Goal: Task Accomplishment & Management: Use online tool/utility

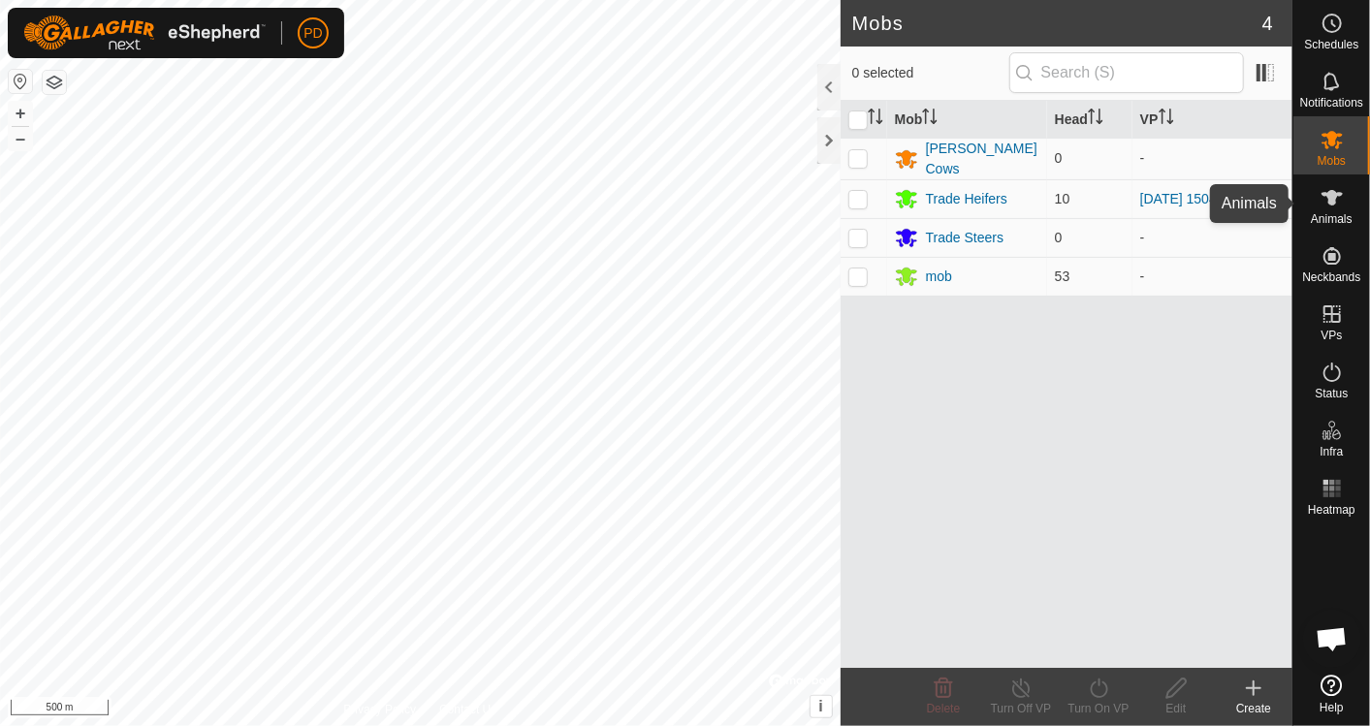
click at [1331, 213] on span "Animals" at bounding box center [1332, 219] width 42 height 12
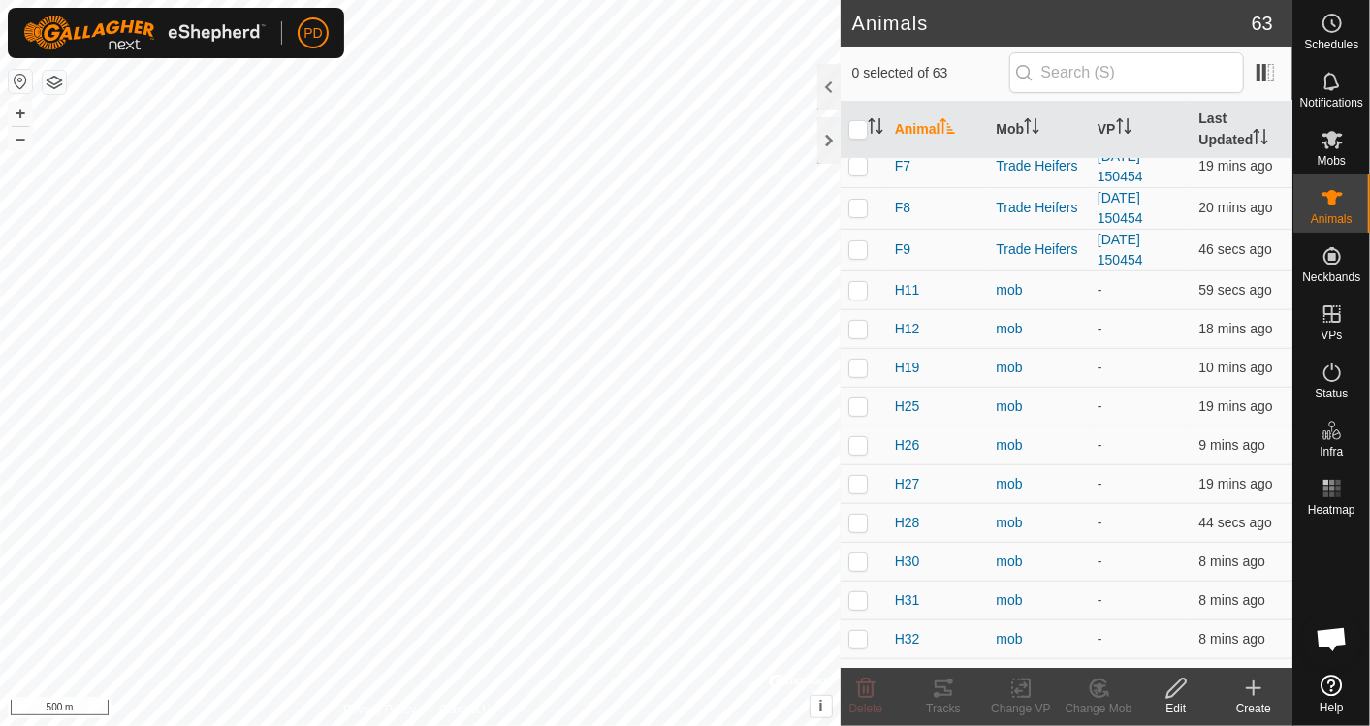
scroll to position [344, 0]
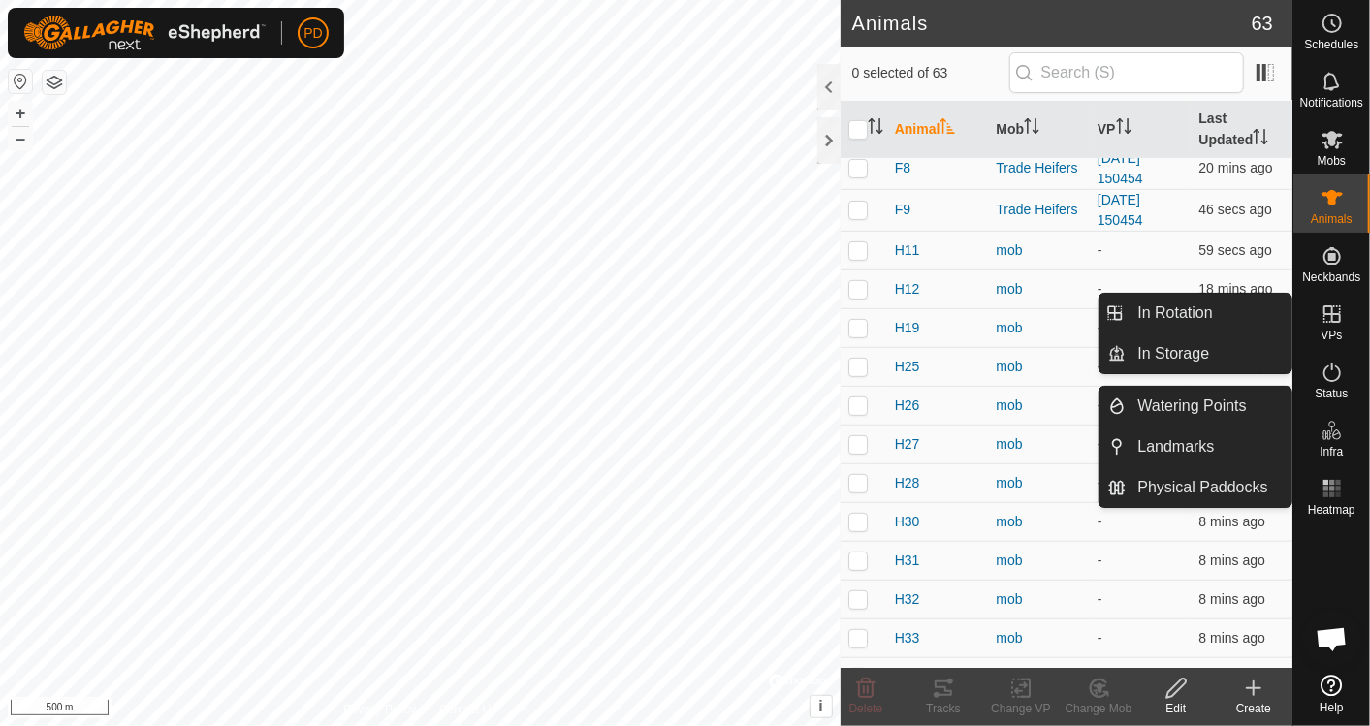
click at [1336, 324] on icon at bounding box center [1331, 313] width 23 height 23
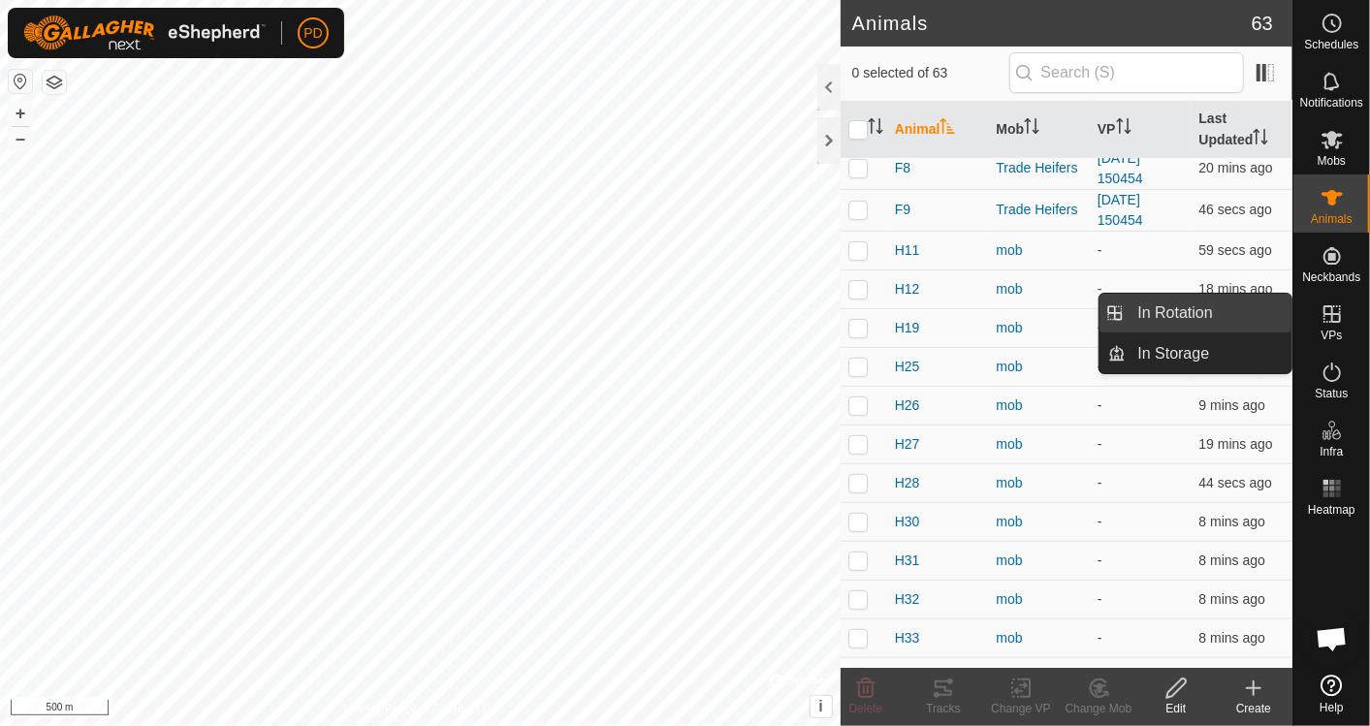
click at [1180, 305] on link "In Rotation" at bounding box center [1209, 313] width 166 height 39
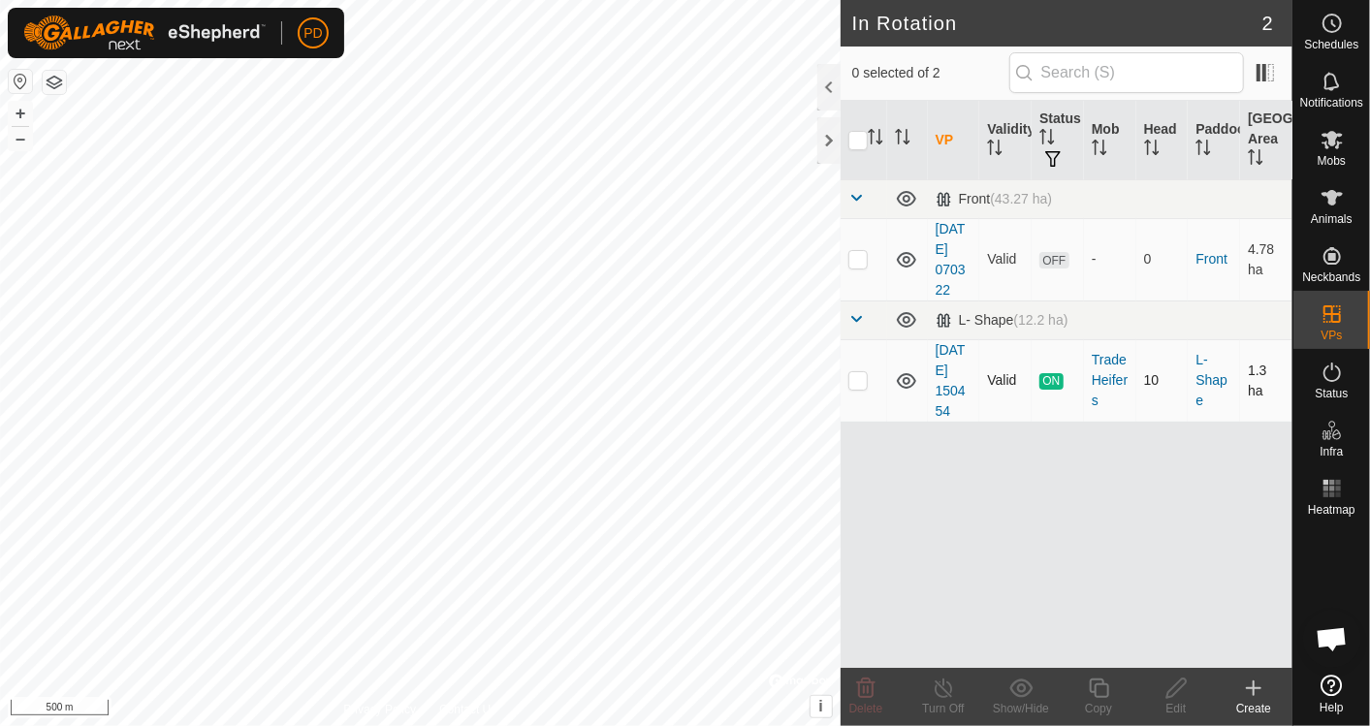
click at [1040, 375] on span "ON" at bounding box center [1050, 381] width 23 height 16
click at [861, 378] on p-checkbox at bounding box center [857, 380] width 19 height 16
checkbox input "true"
click at [943, 697] on icon at bounding box center [943, 688] width 17 height 19
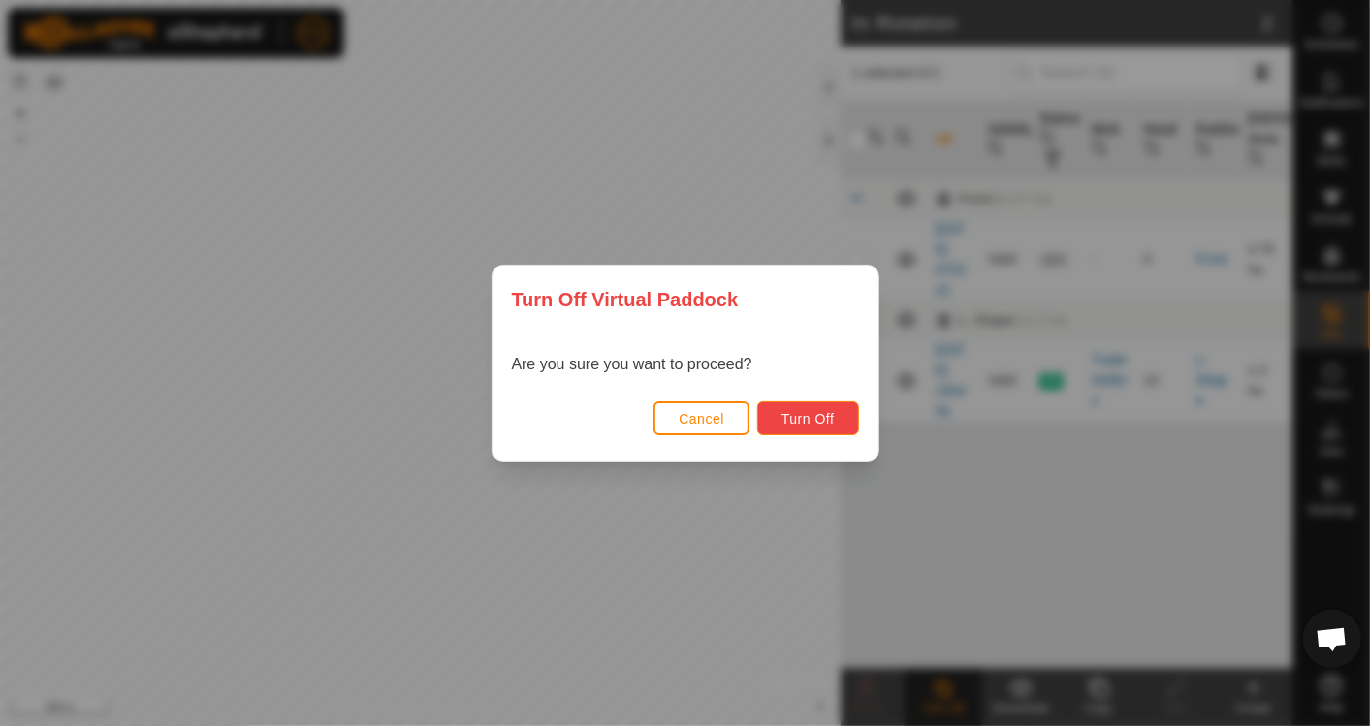
click at [803, 422] on span "Turn Off" at bounding box center [807, 419] width 53 height 16
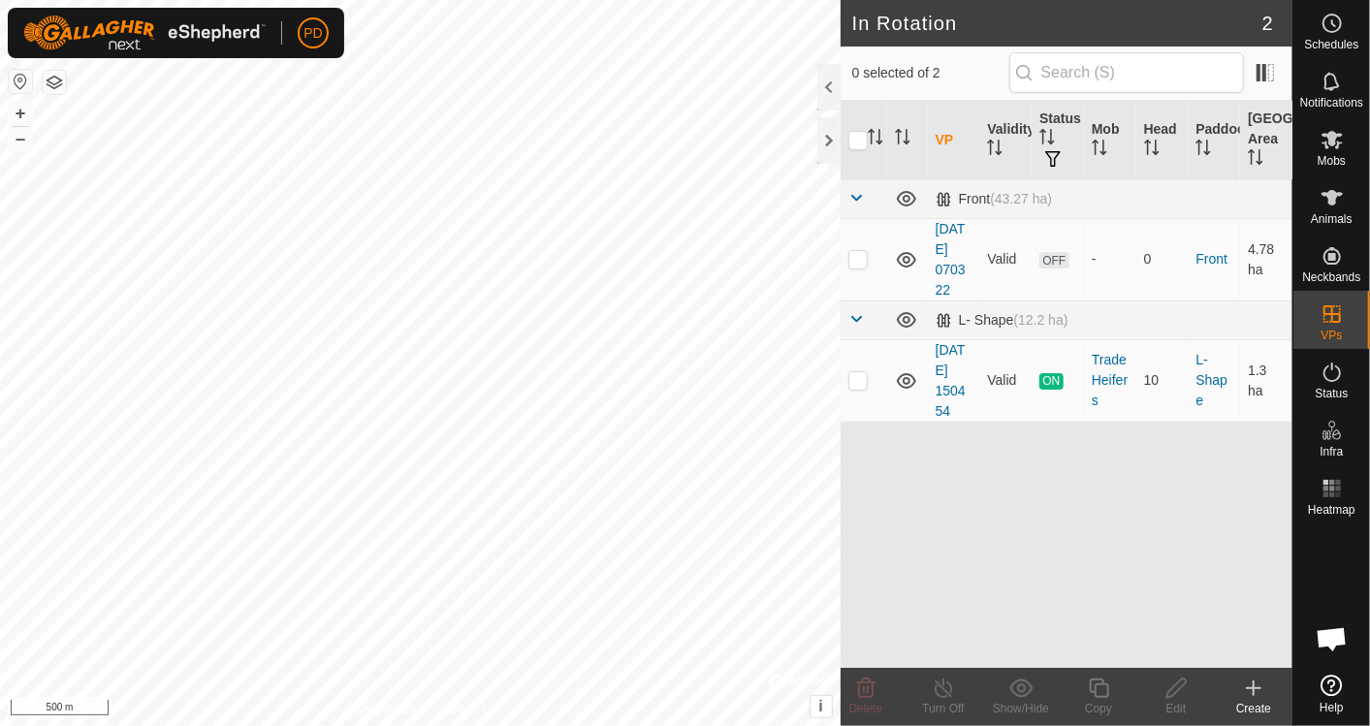
checkbox input "true"
click at [1055, 256] on span "OFF" at bounding box center [1053, 260] width 29 height 16
click at [1187, 689] on icon at bounding box center [1176, 688] width 24 height 23
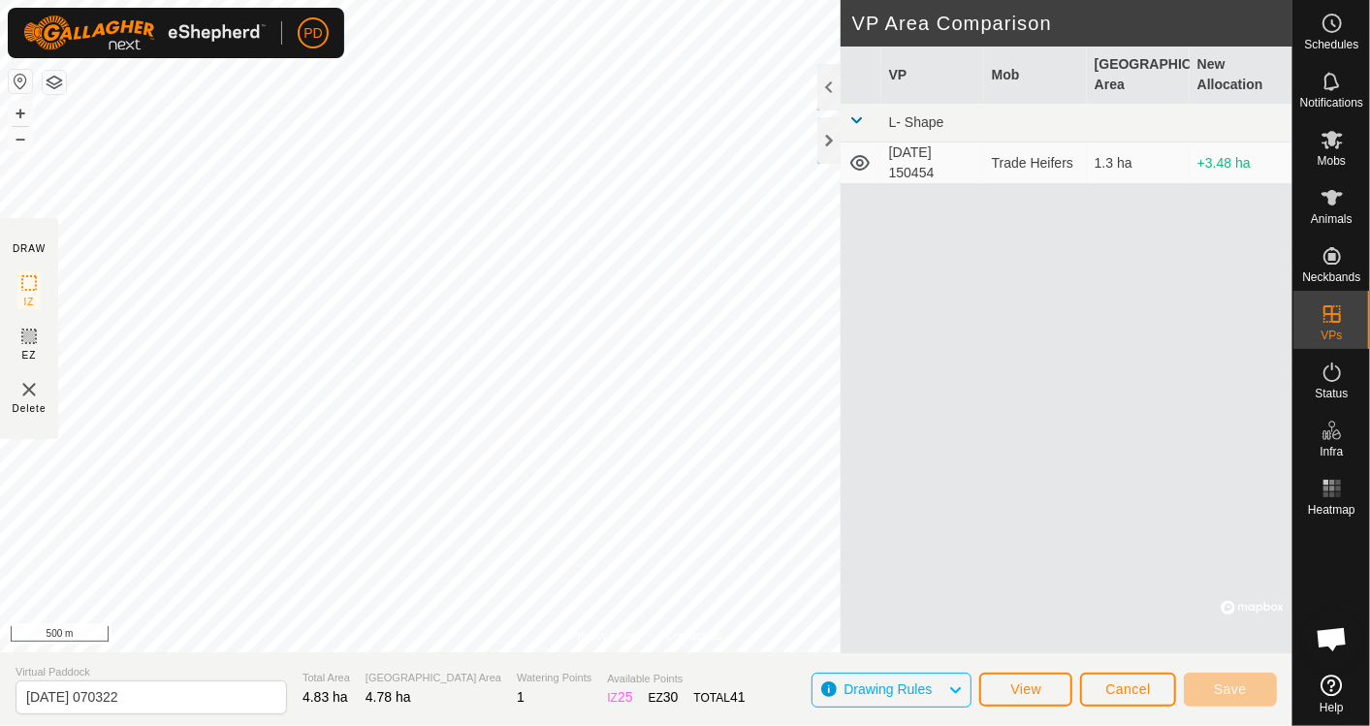
click at [1112, 545] on div "VP Mob Grazing Area New Allocation L- Shape [DATE] 150454 Trade Heifers 1.3 ha …" at bounding box center [1066, 350] width 452 height 607
click at [1124, 683] on span "Cancel" at bounding box center [1128, 689] width 46 height 16
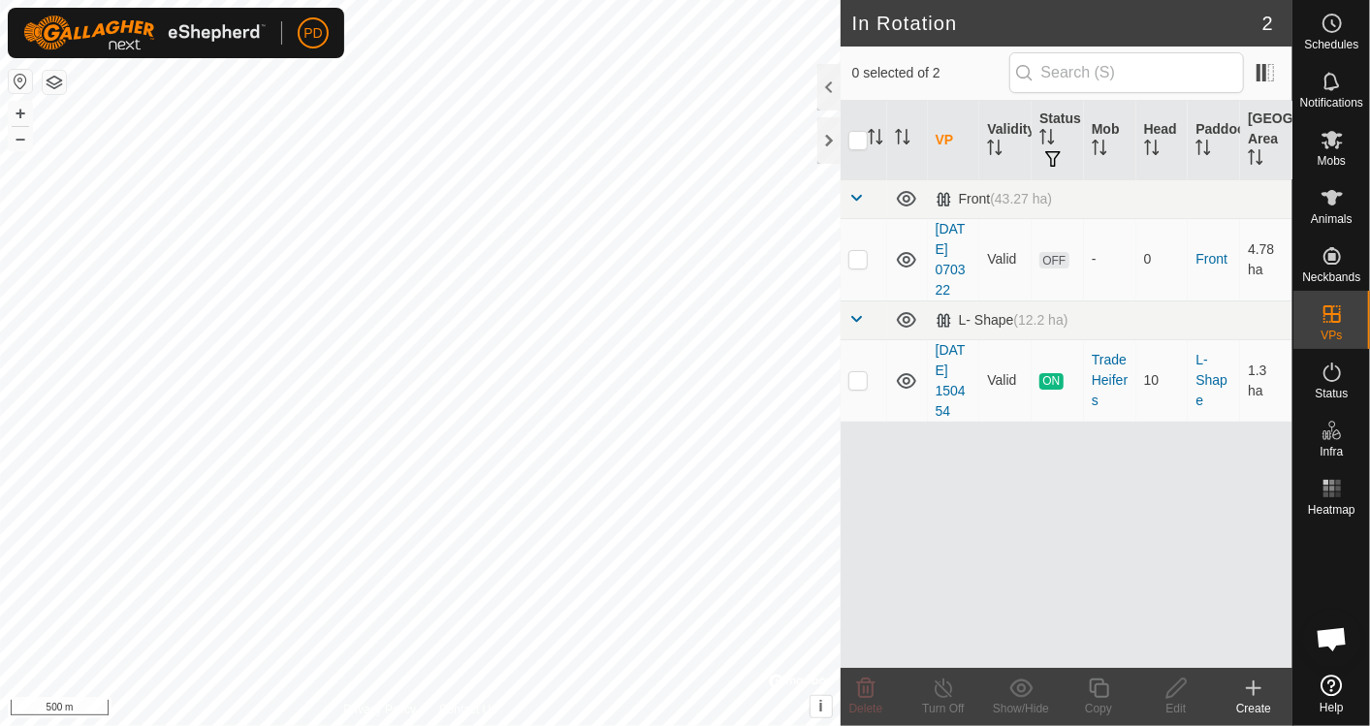
click at [1007, 512] on div "VP Validity Status Mob Head Paddock Grazing Area Front (43.27 ha) [DATE] 070322…" at bounding box center [1066, 384] width 452 height 567
click at [861, 265] on p-checkbox at bounding box center [857, 259] width 19 height 16
checkbox input "true"
click at [907, 257] on icon at bounding box center [906, 260] width 19 height 16
click at [907, 257] on icon at bounding box center [906, 259] width 23 height 23
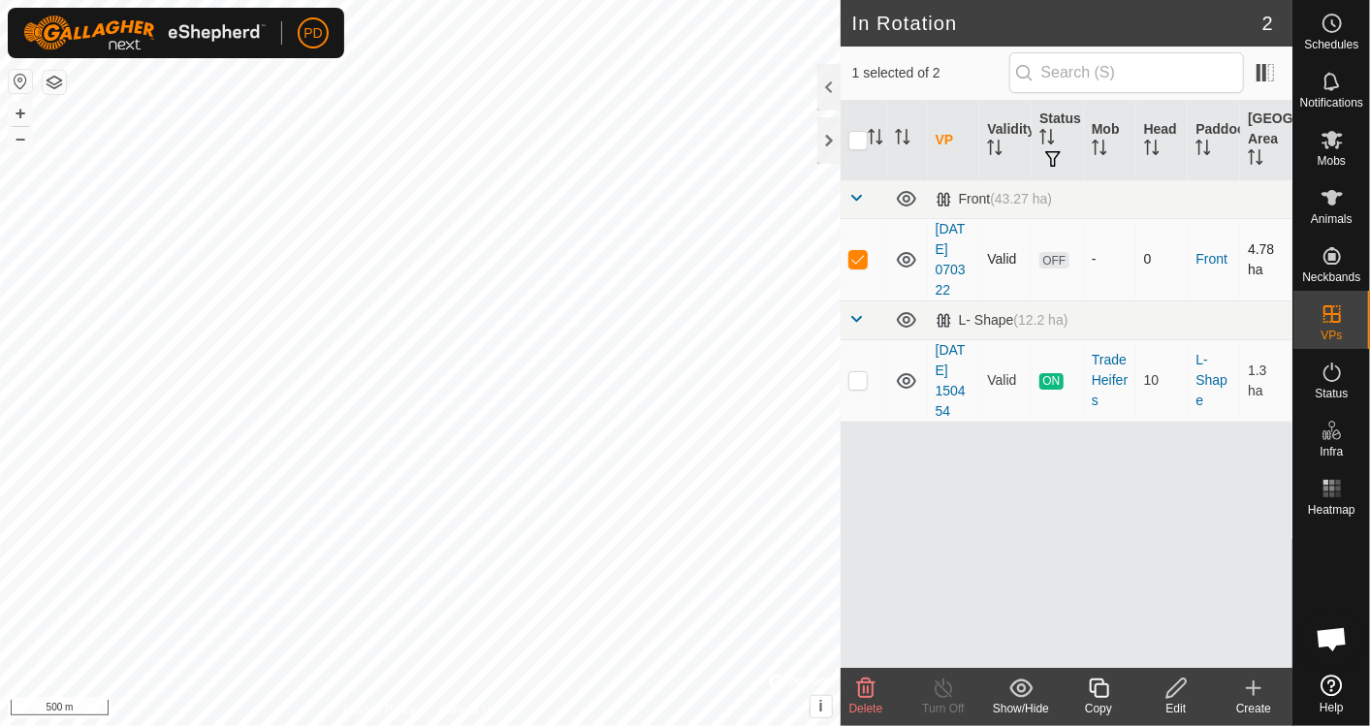
click at [907, 257] on icon at bounding box center [906, 260] width 19 height 16
click at [907, 257] on icon at bounding box center [906, 259] width 23 height 23
click at [1335, 377] on icon at bounding box center [1331, 372] width 23 height 23
click at [1053, 260] on span "OFF" at bounding box center [1053, 260] width 29 height 16
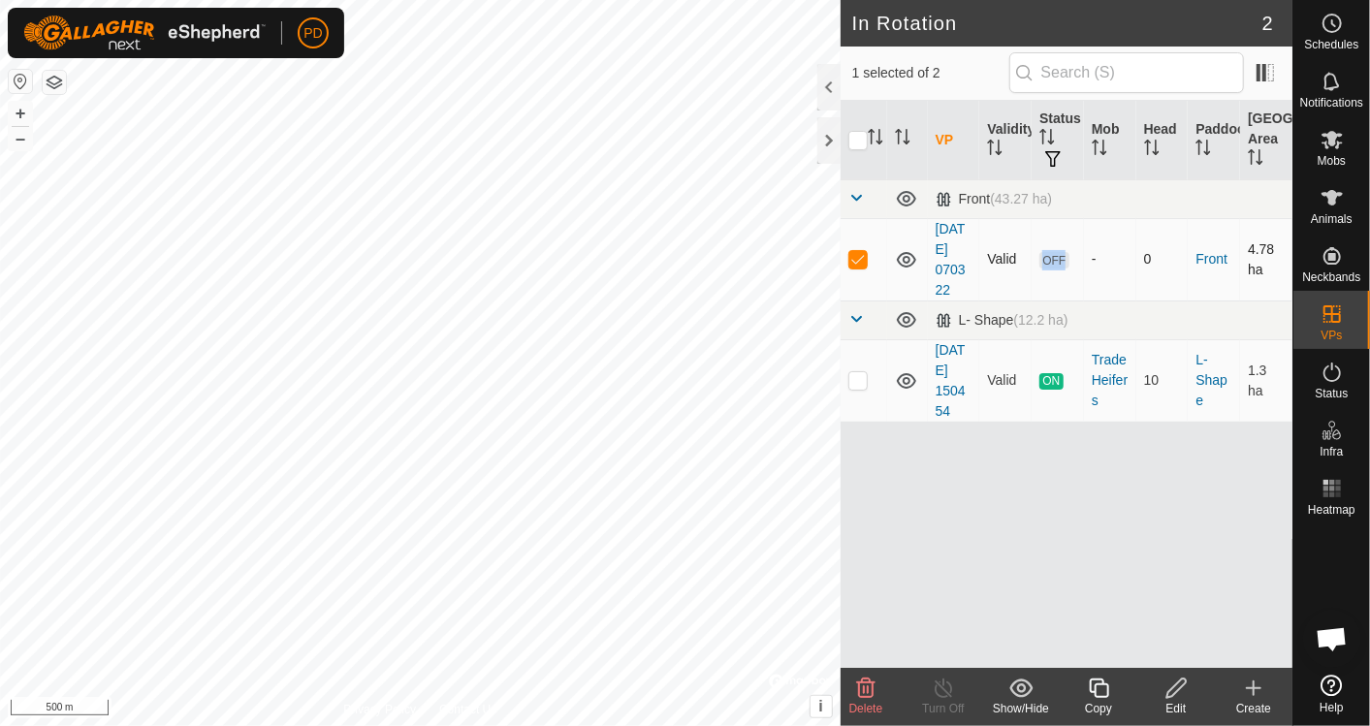
click at [1053, 260] on span "OFF" at bounding box center [1053, 260] width 29 height 16
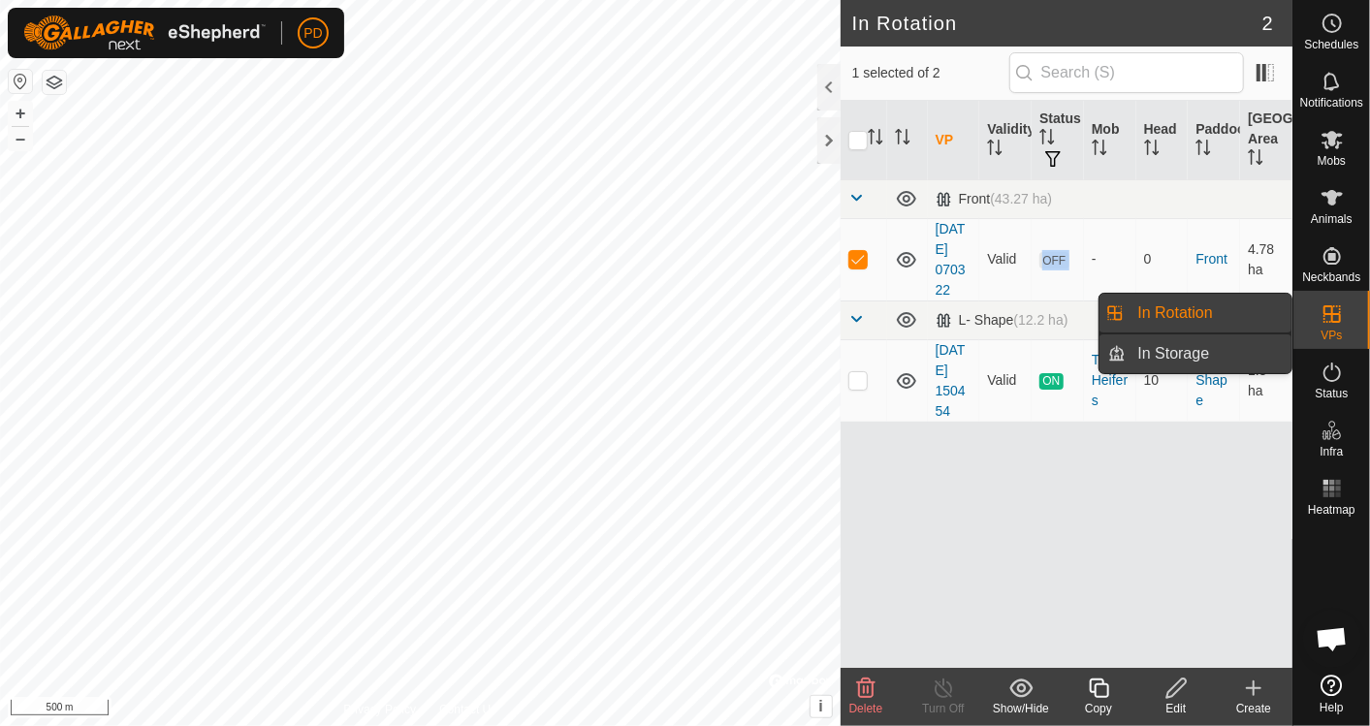
click at [1162, 354] on link "In Storage" at bounding box center [1209, 353] width 166 height 39
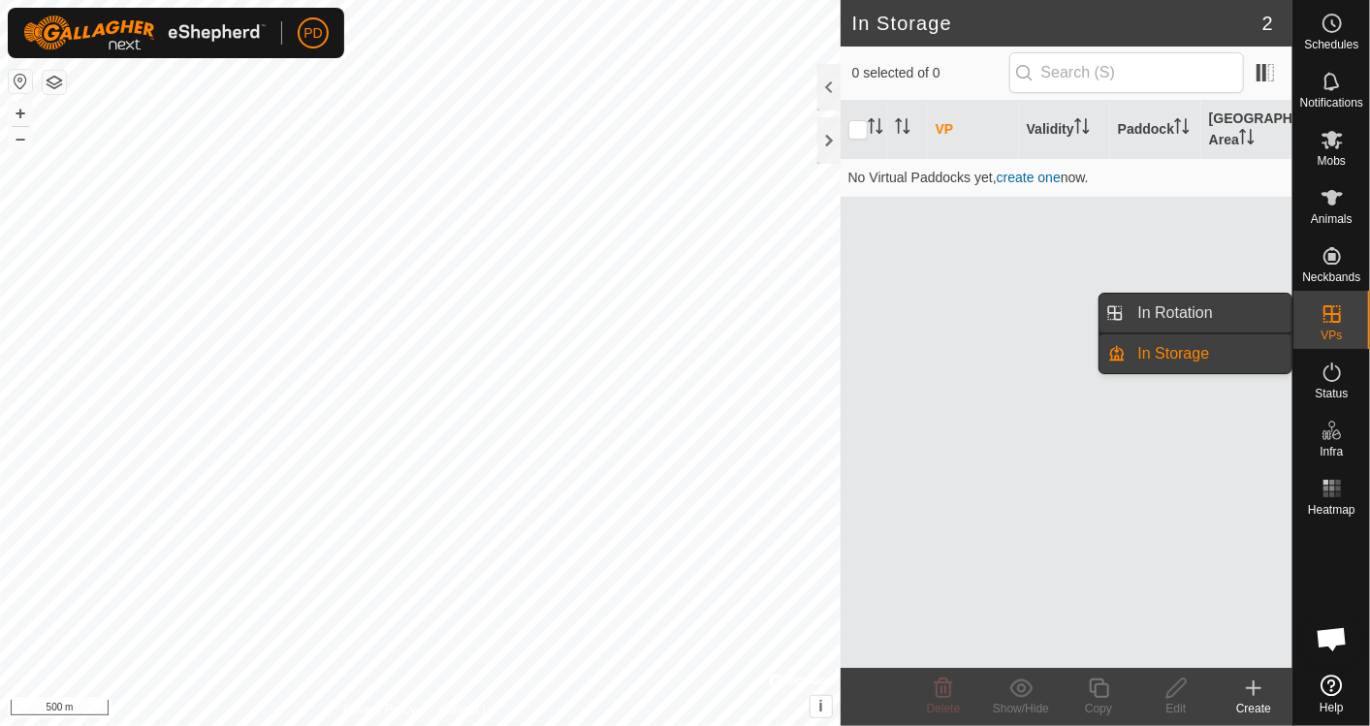
click at [1152, 310] on link "In Rotation" at bounding box center [1209, 313] width 166 height 39
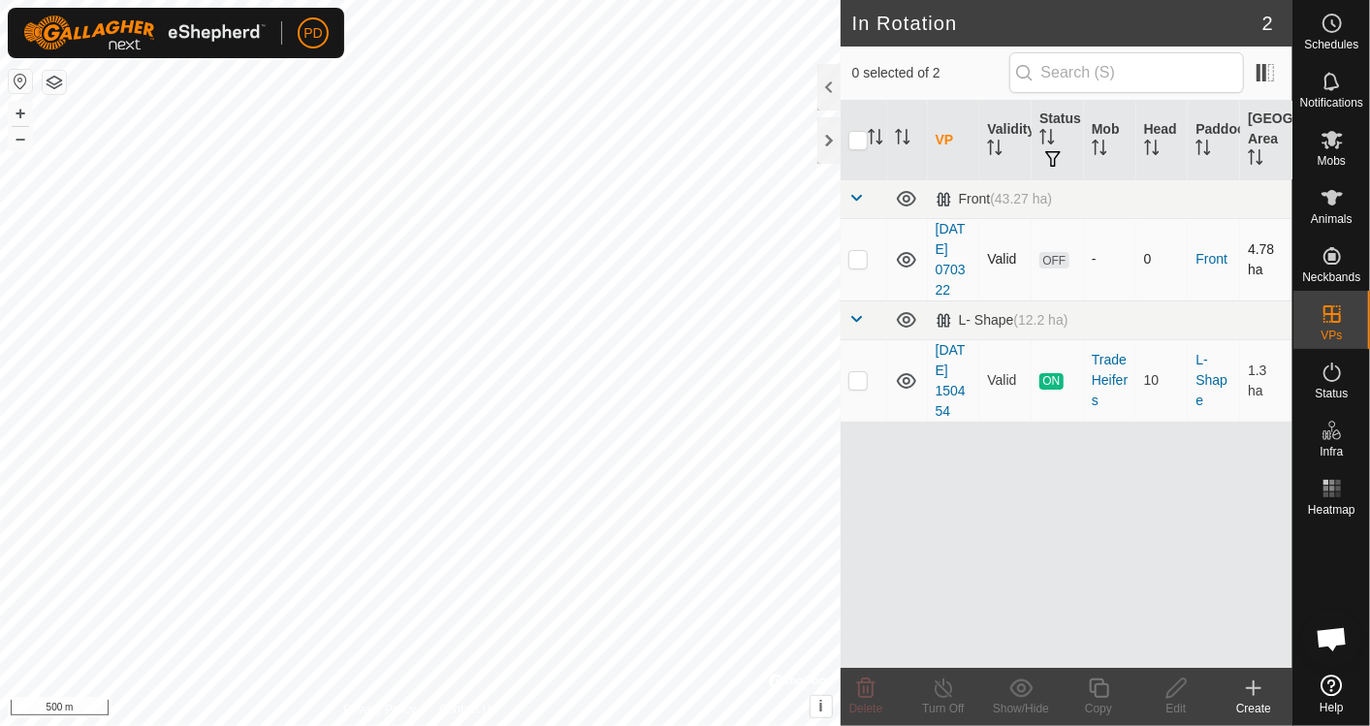
click at [859, 265] on p-checkbox at bounding box center [857, 259] width 19 height 16
checkbox input "true"
click at [1337, 24] on icon at bounding box center [1331, 23] width 23 height 23
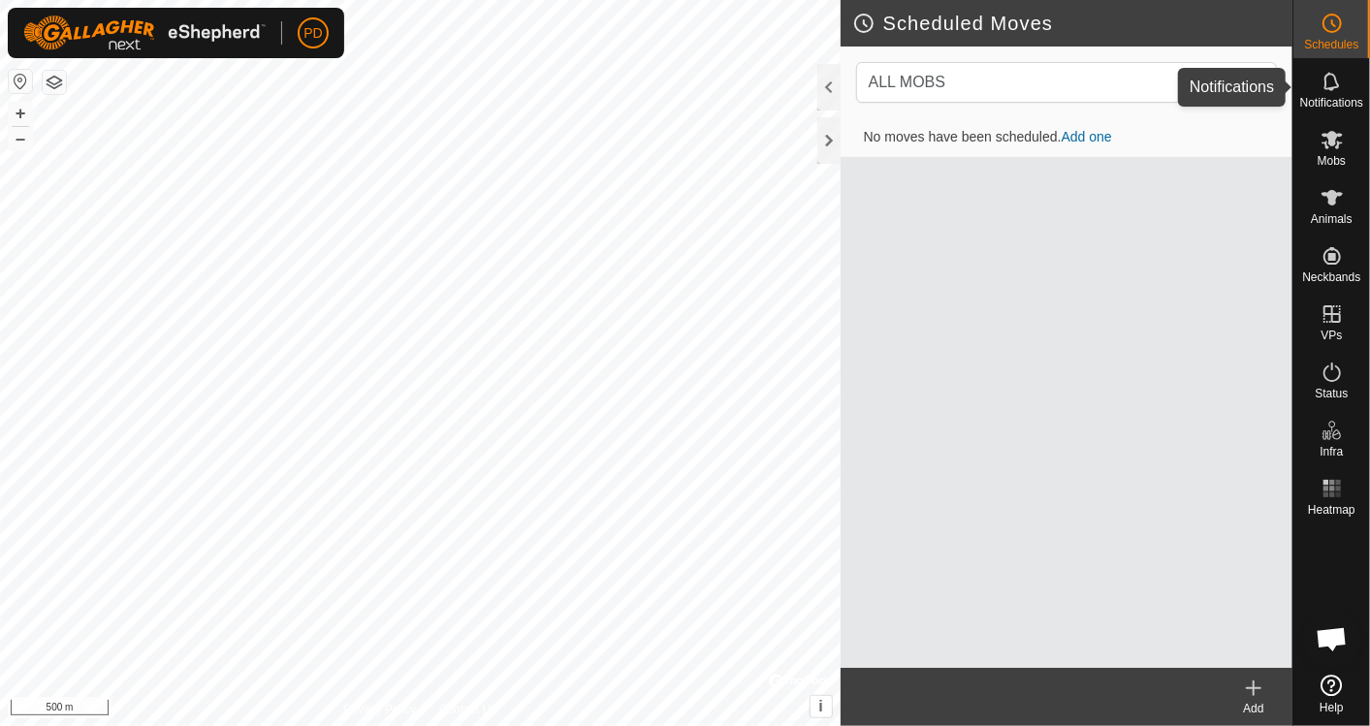
click at [1303, 75] on div "Notifications" at bounding box center [1331, 87] width 77 height 58
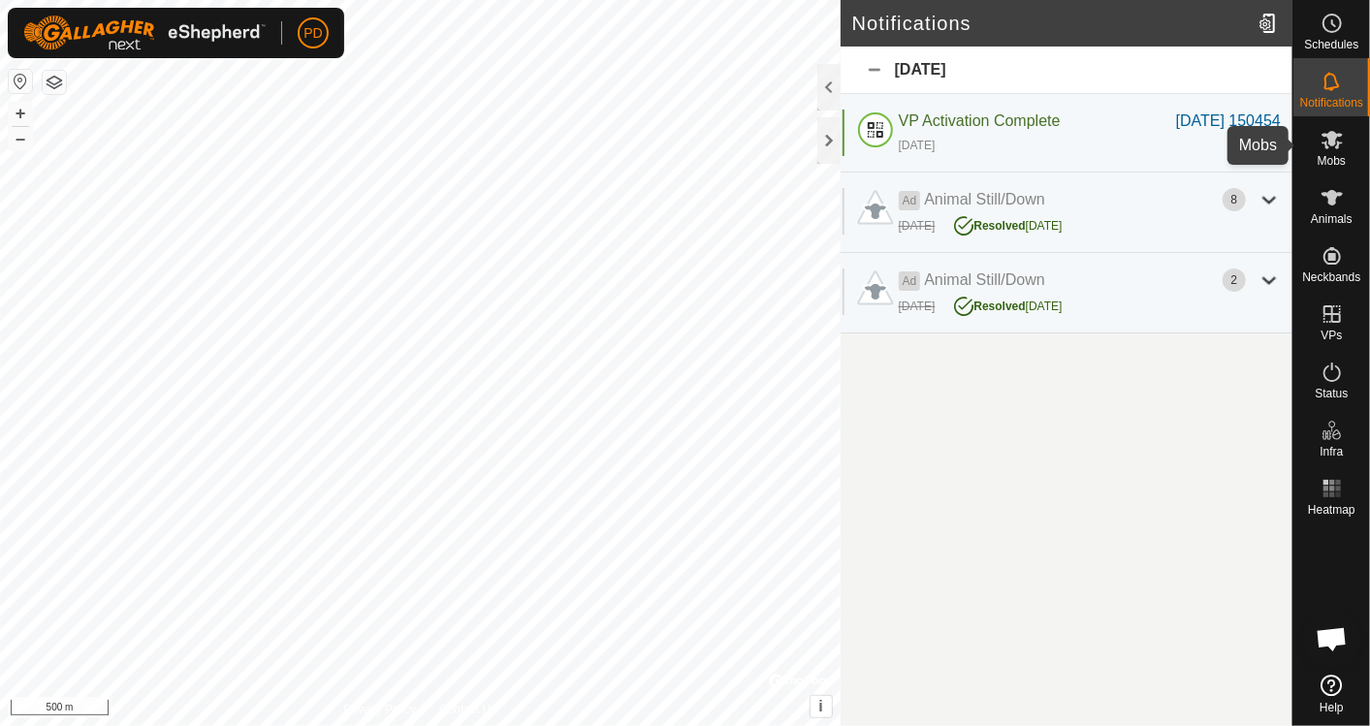
click at [1326, 147] on icon at bounding box center [1331, 140] width 21 height 18
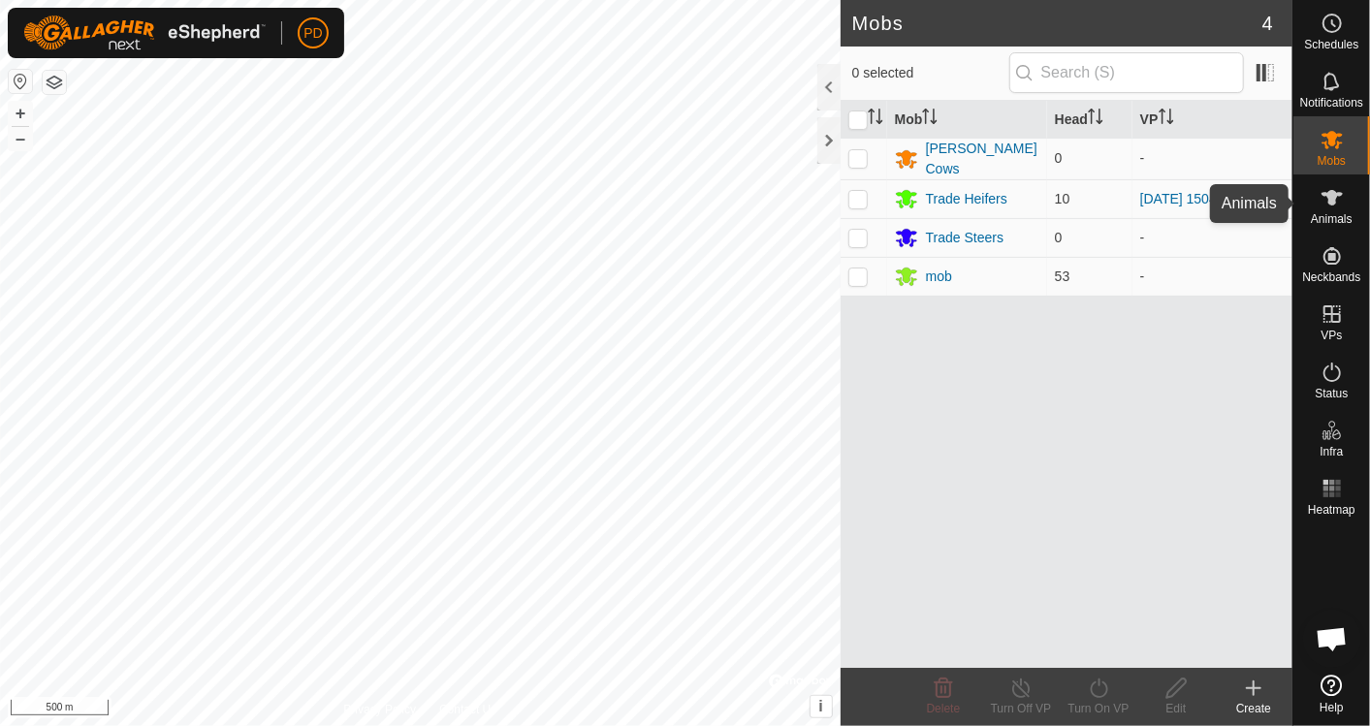
click at [1320, 205] on icon at bounding box center [1331, 197] width 23 height 23
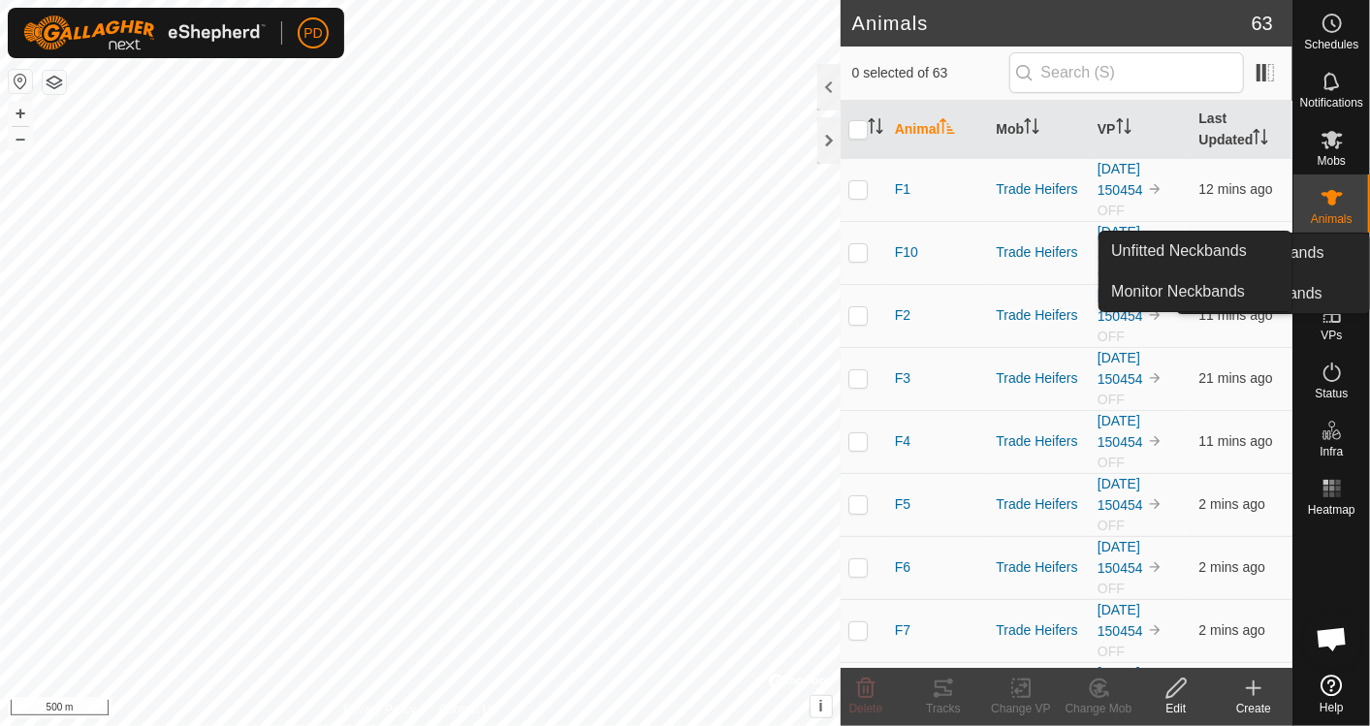
click at [1328, 256] on icon at bounding box center [1331, 255] width 17 height 17
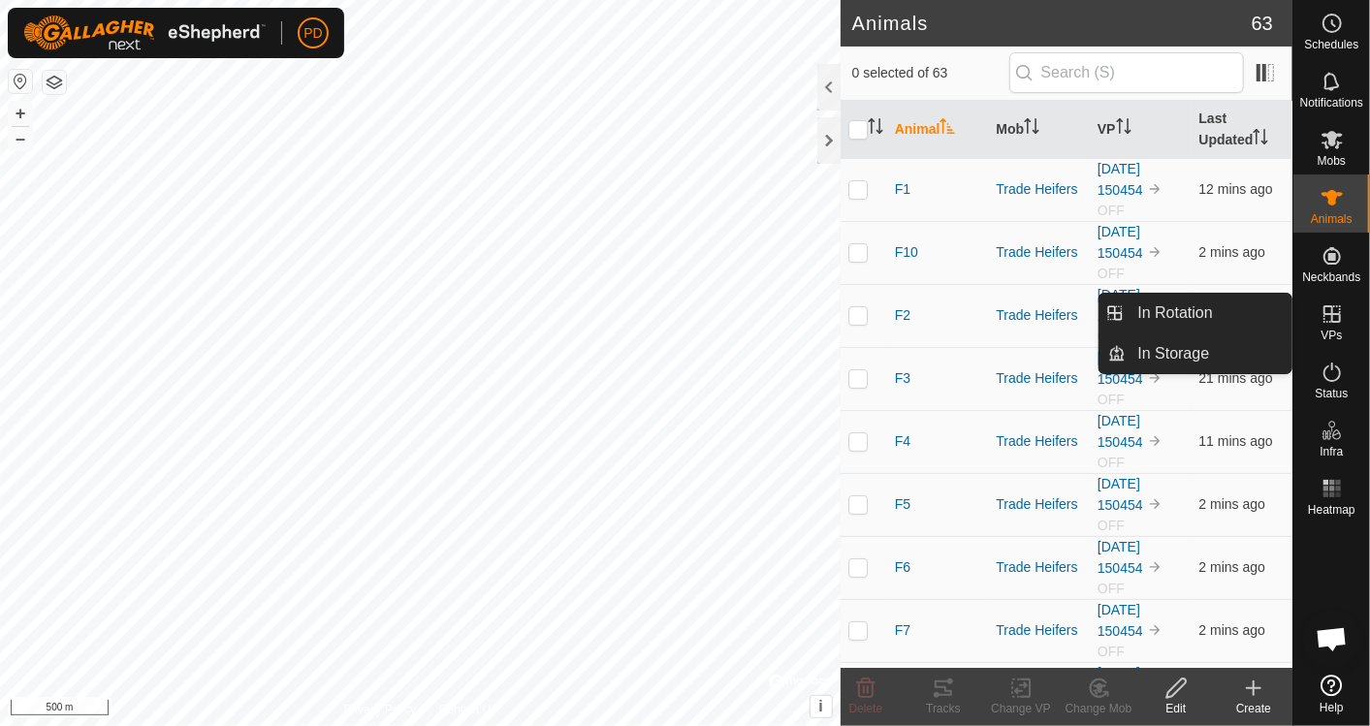
click at [1330, 315] on icon at bounding box center [1331, 313] width 23 height 23
click at [1210, 301] on link "In Rotation" at bounding box center [1209, 313] width 166 height 39
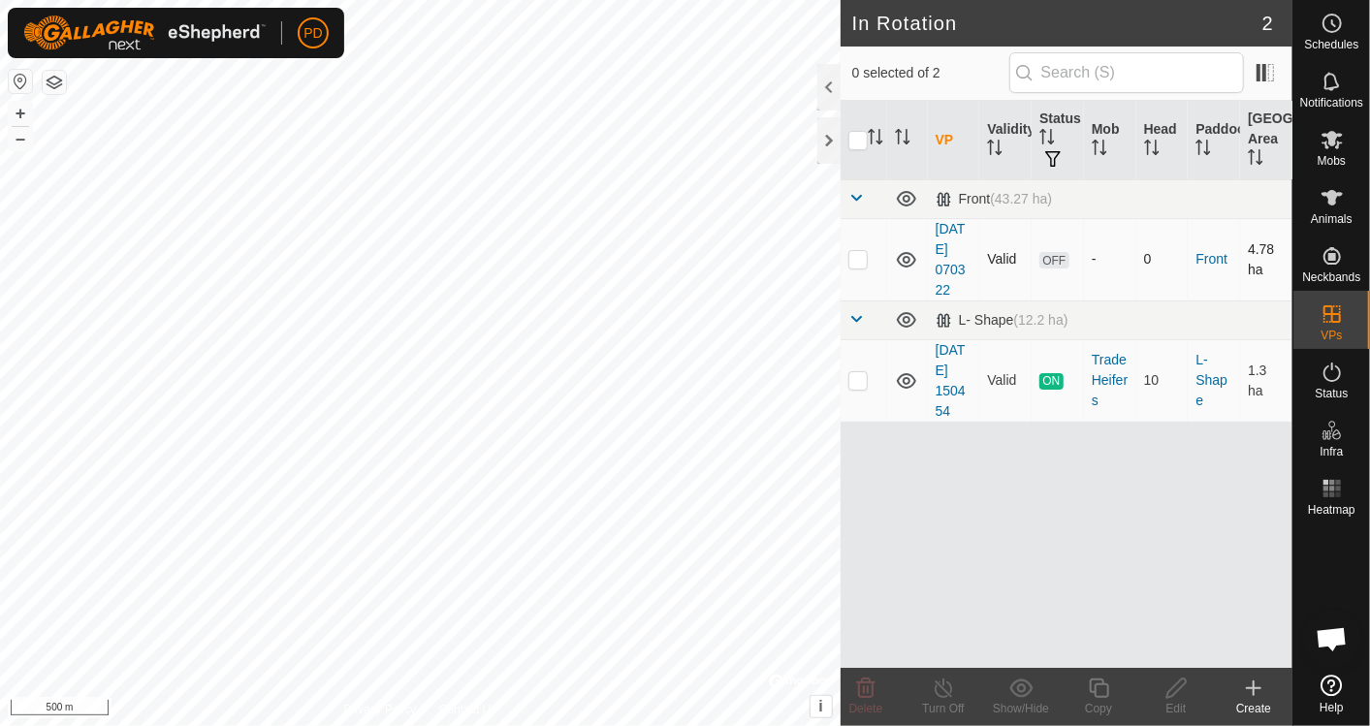
click at [858, 263] on p-checkbox at bounding box center [857, 259] width 19 height 16
checkbox input "true"
click at [1136, 599] on div "VP Validity Status Mob Head Paddock Grazing Area Front (43.27 ha) [DATE] 070322…" at bounding box center [1066, 384] width 452 height 567
click at [1330, 640] on span "Open chat" at bounding box center [1331, 640] width 32 height 27
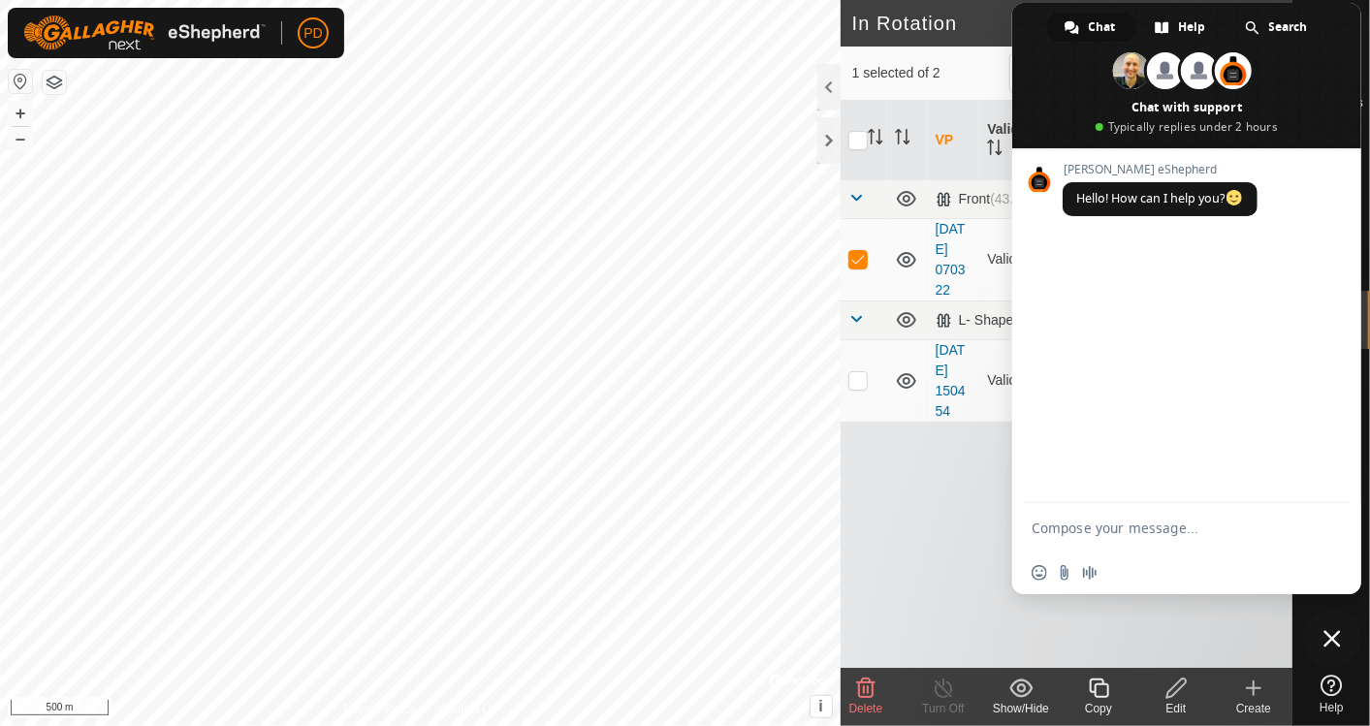
click at [1089, 530] on textarea "Compose your message..." at bounding box center [1166, 527] width 271 height 48
type textarea "how do i turn on a VP"
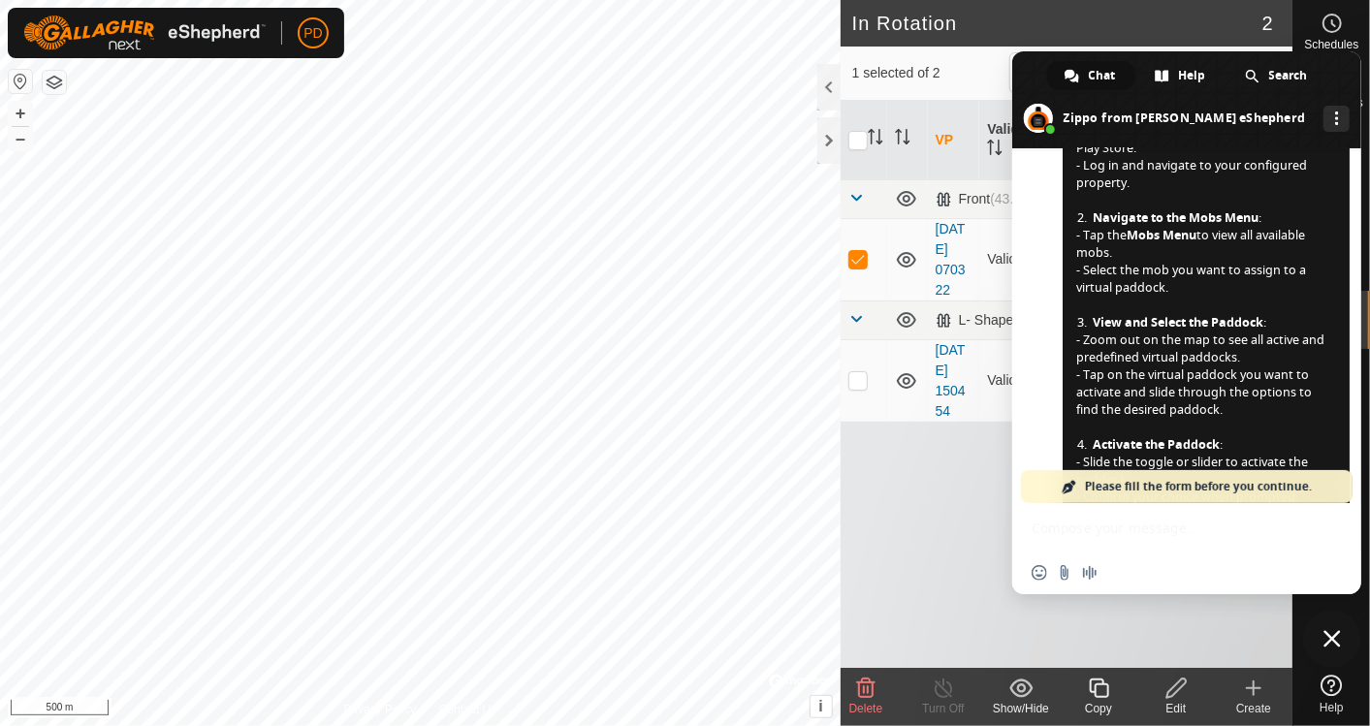
scroll to position [980, 0]
drag, startPoint x: 1329, startPoint y: 636, endPoint x: 1326, endPoint y: 625, distance: 11.1
click at [1326, 625] on span "Close chat" at bounding box center [1332, 639] width 58 height 58
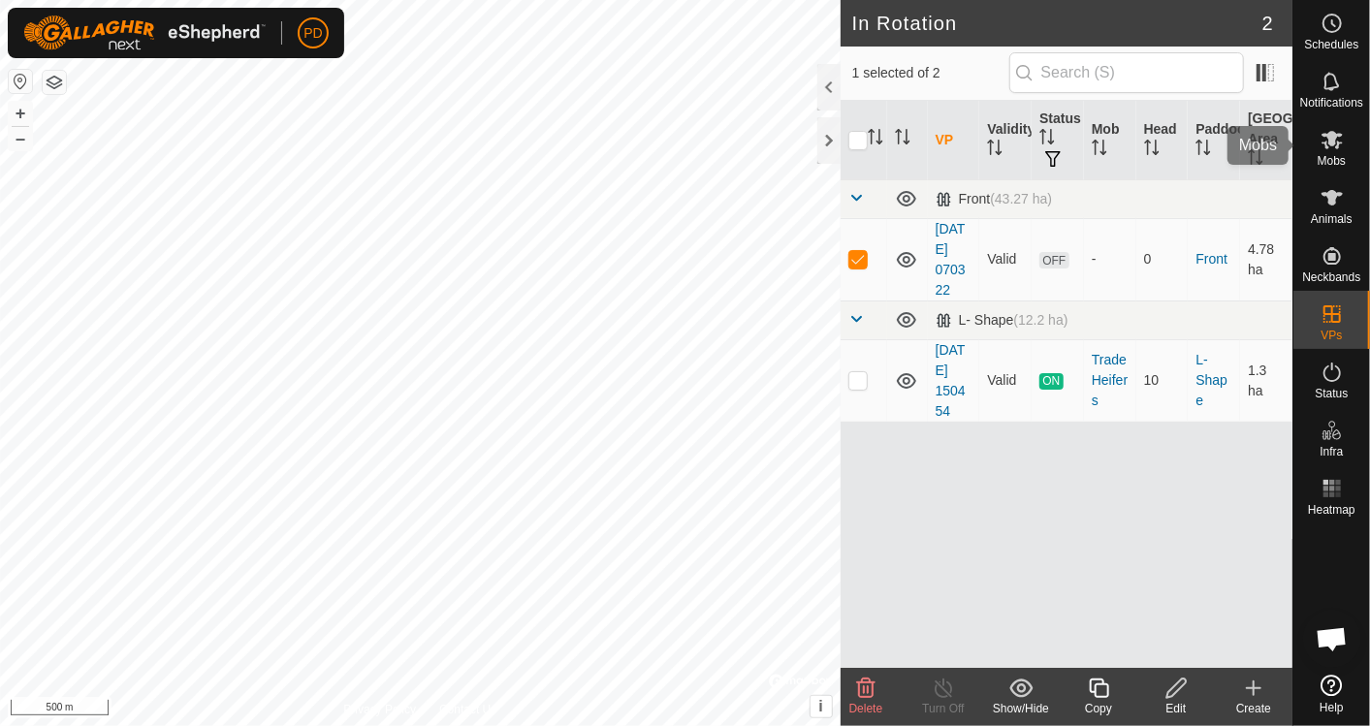
click at [1339, 141] on icon at bounding box center [1331, 139] width 23 height 23
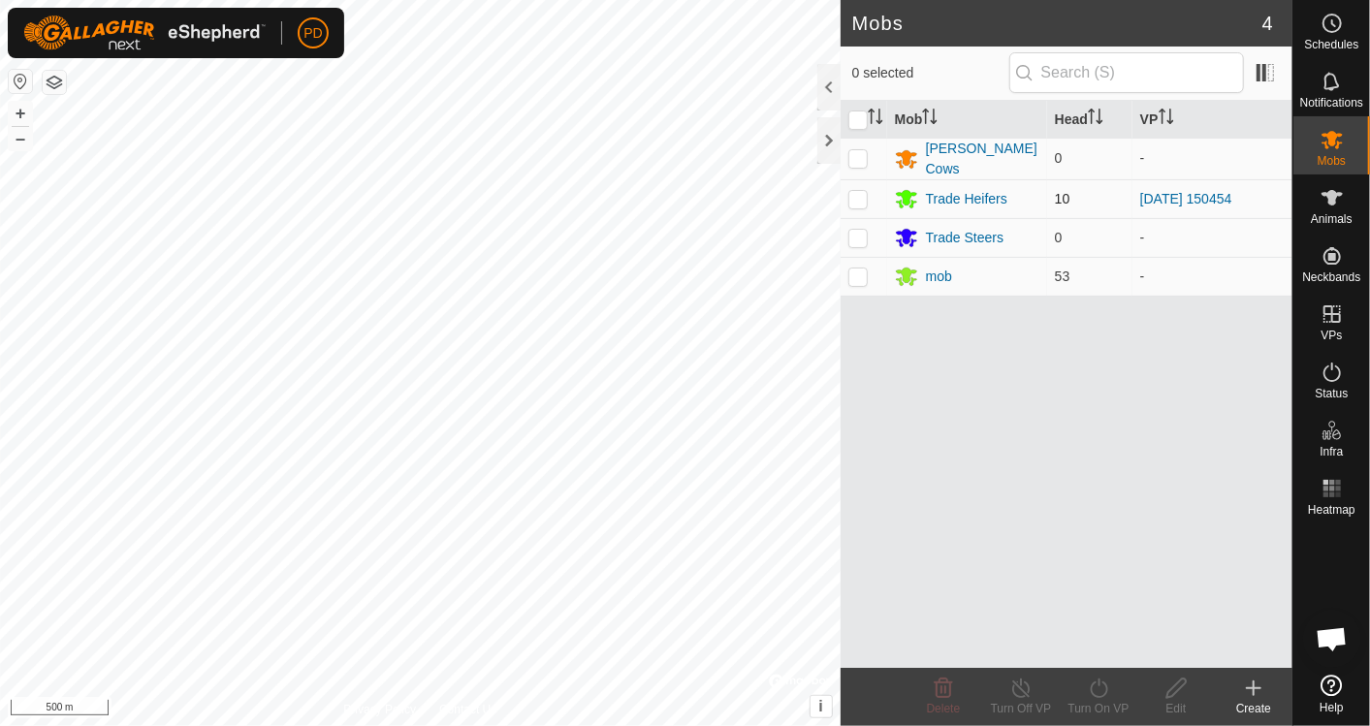
click at [854, 195] on p-checkbox at bounding box center [857, 199] width 19 height 16
checkbox input "true"
click at [853, 235] on p-checkbox at bounding box center [857, 238] width 19 height 16
checkbox input "false"
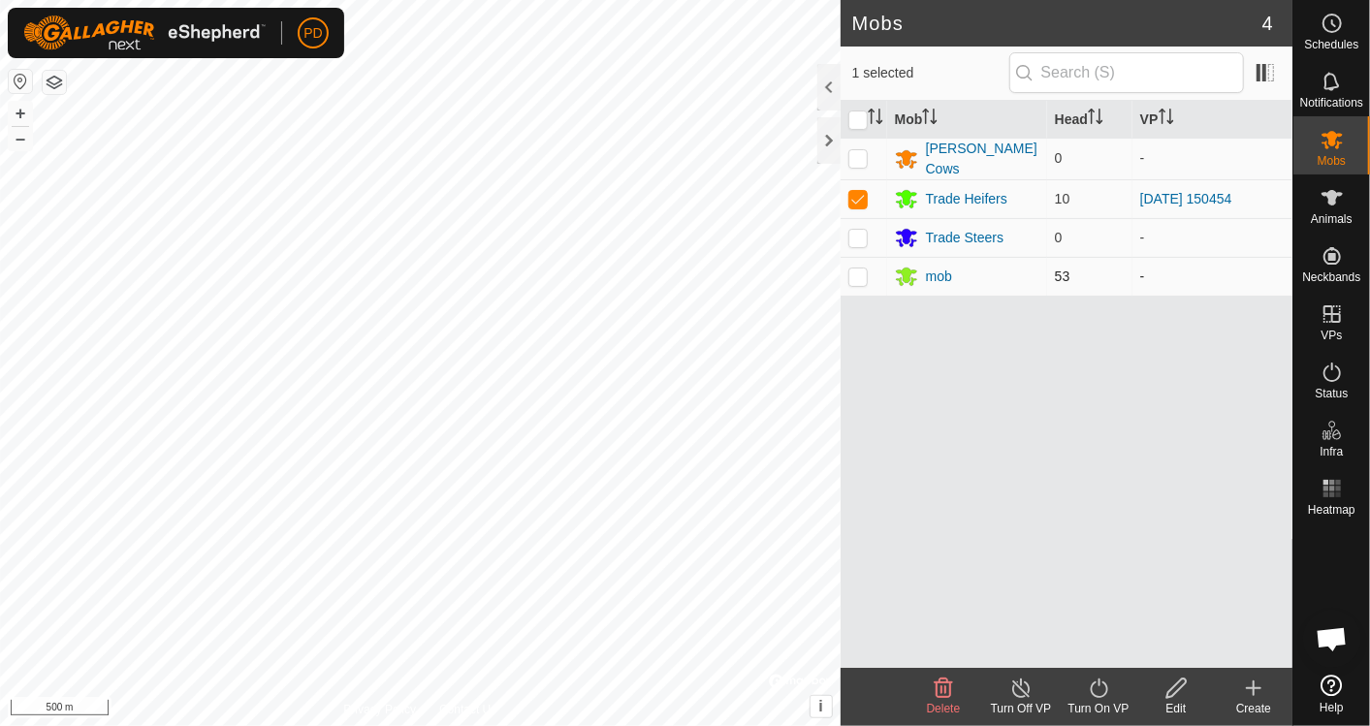
click at [857, 284] on td at bounding box center [863, 276] width 47 height 39
checkbox input "true"
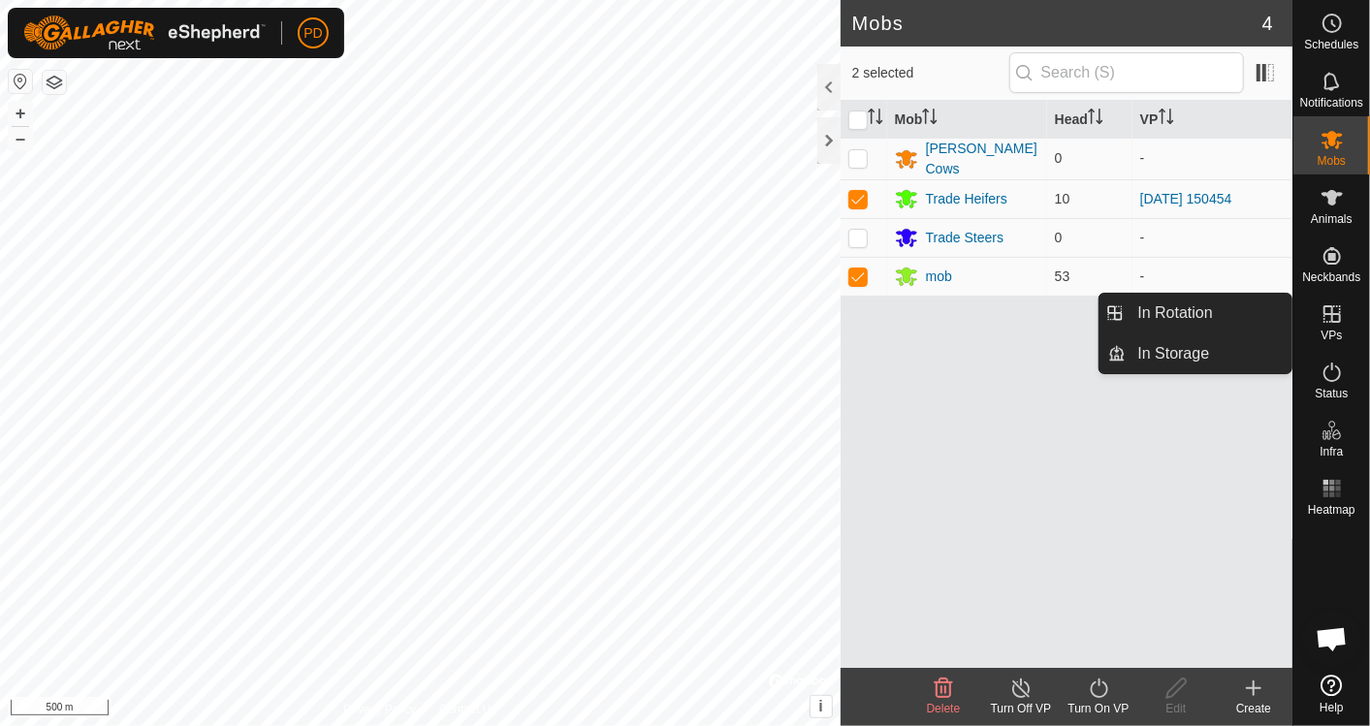
click at [1330, 322] on icon at bounding box center [1331, 313] width 23 height 23
click at [1202, 327] on link "In Rotation" at bounding box center [1209, 313] width 166 height 39
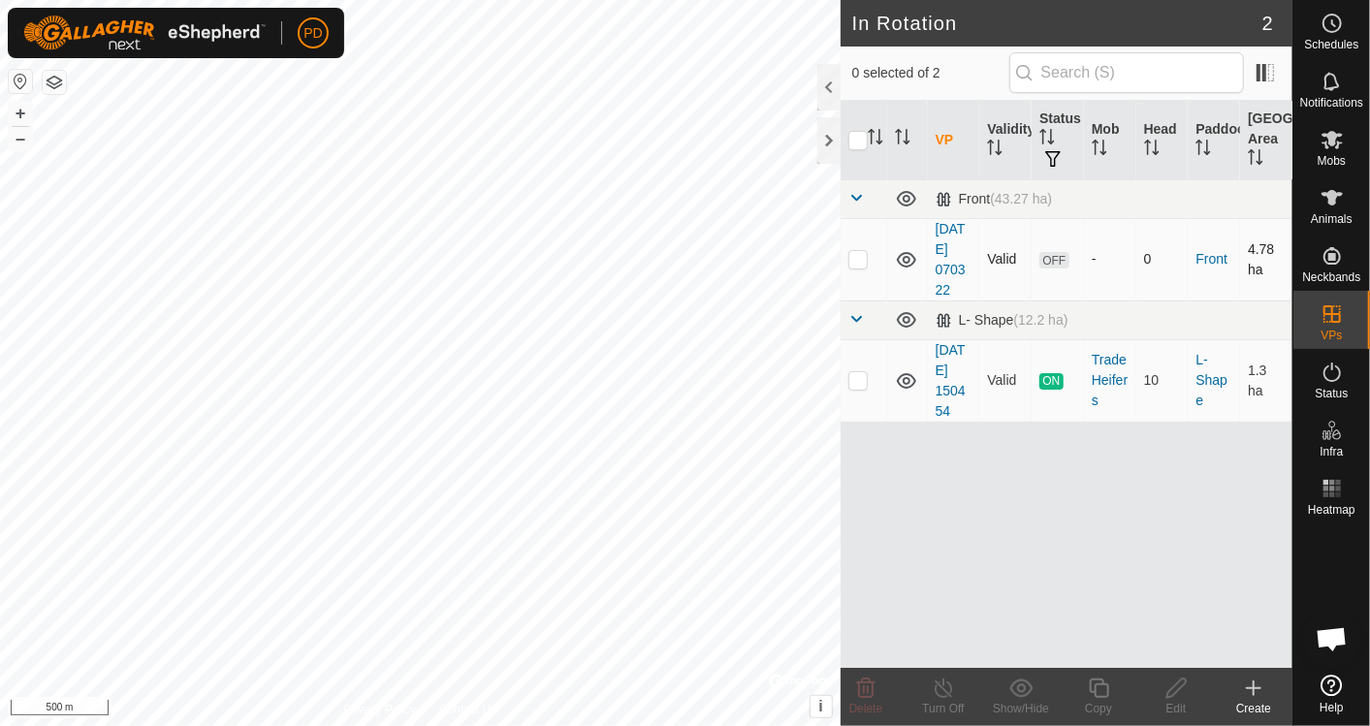
click at [856, 264] on p-checkbox at bounding box center [857, 259] width 19 height 16
checkbox input "true"
click at [852, 384] on p-checkbox at bounding box center [857, 380] width 19 height 16
checkbox input "true"
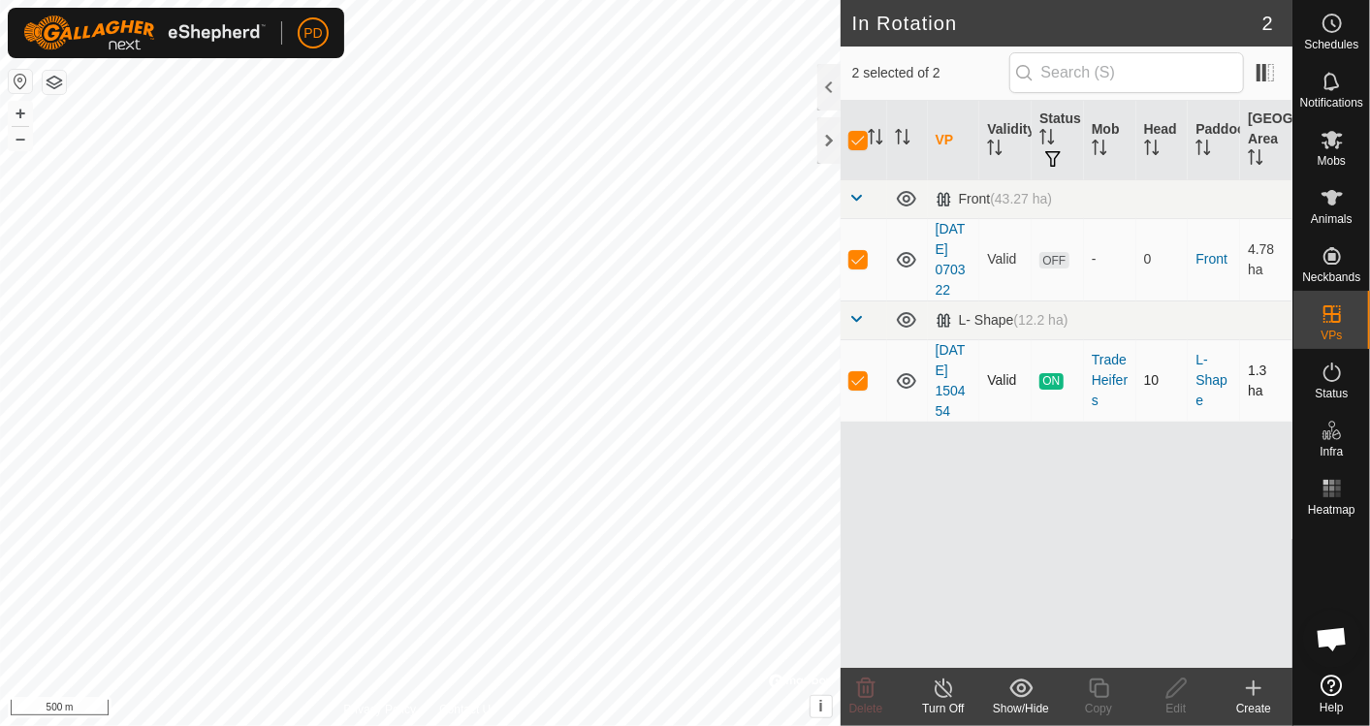
click at [852, 384] on p-checkbox at bounding box center [857, 380] width 19 height 16
checkbox input "false"
click at [855, 267] on td at bounding box center [863, 259] width 47 height 82
checkbox input "false"
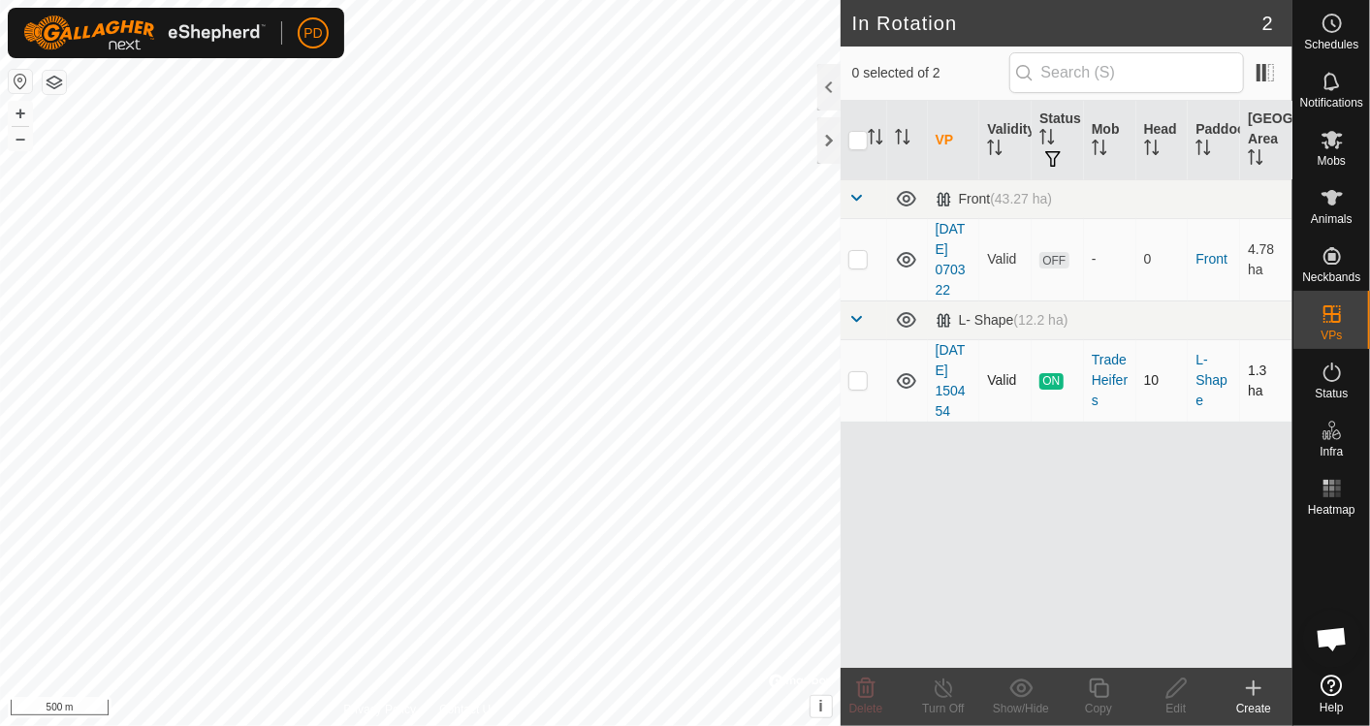
click at [854, 384] on p-checkbox at bounding box center [857, 380] width 19 height 16
checkbox input "true"
click at [947, 689] on icon at bounding box center [944, 688] width 24 height 23
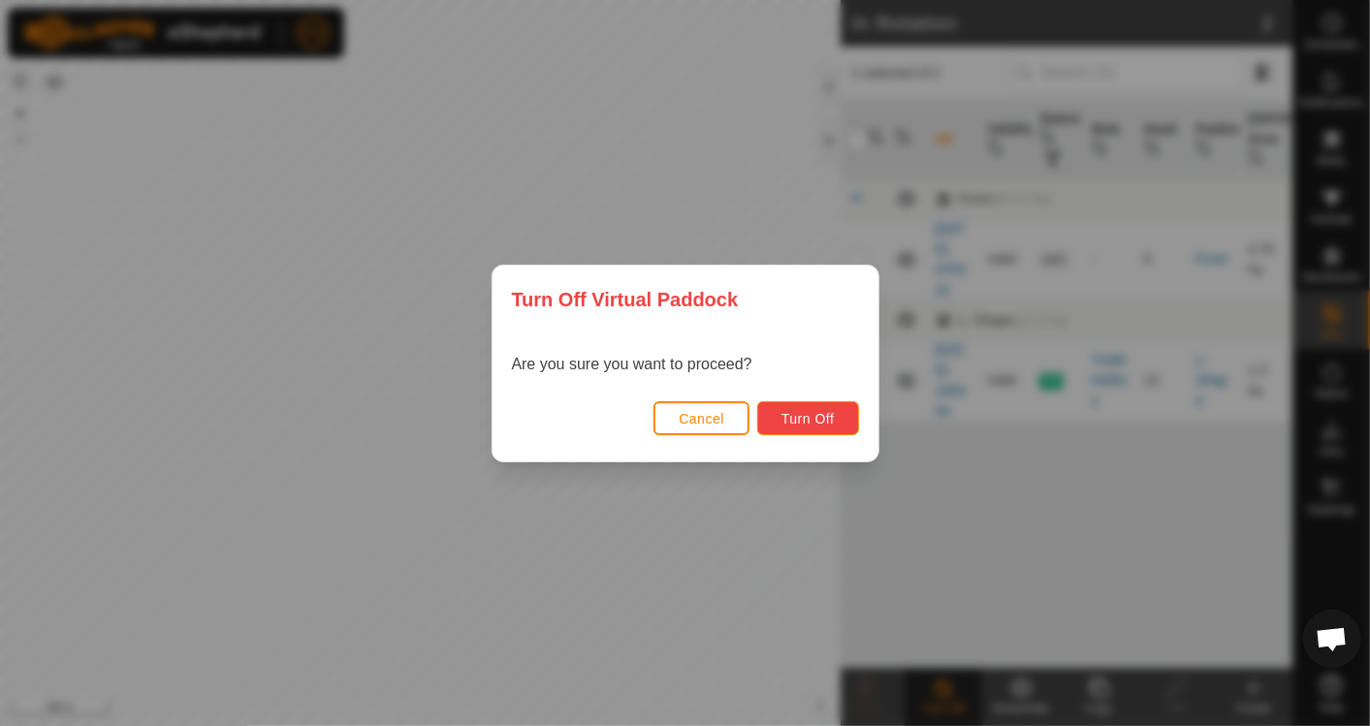
click at [808, 414] on span "Turn Off" at bounding box center [807, 419] width 53 height 16
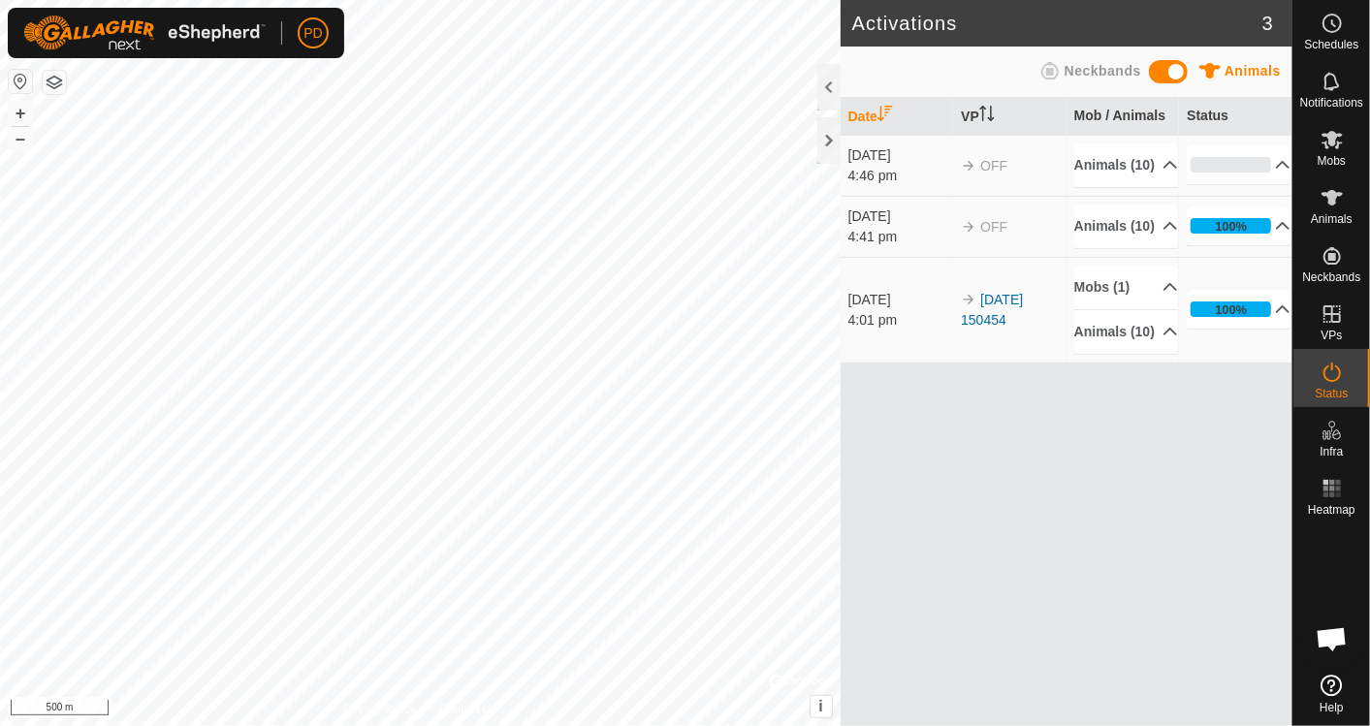
scroll to position [999, 0]
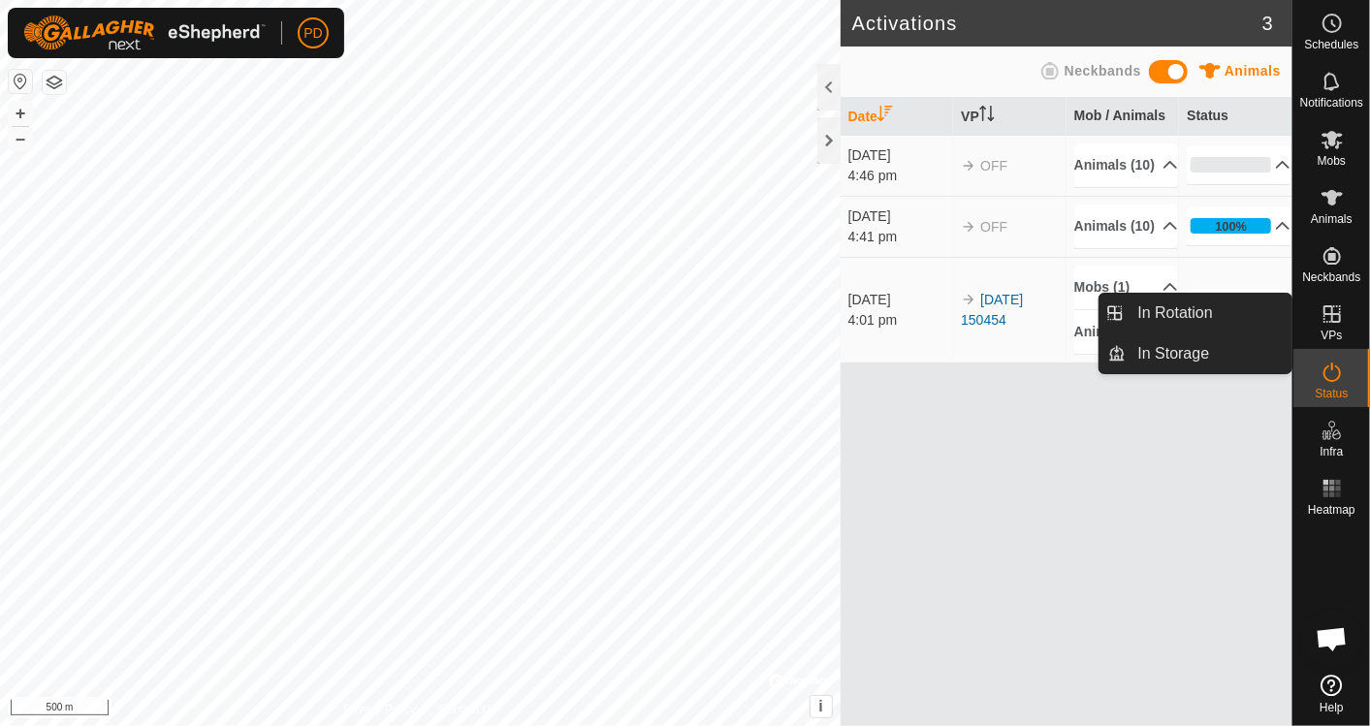
click at [1329, 311] on icon at bounding box center [1331, 313] width 23 height 23
click at [1188, 304] on link "In Rotation" at bounding box center [1209, 313] width 166 height 39
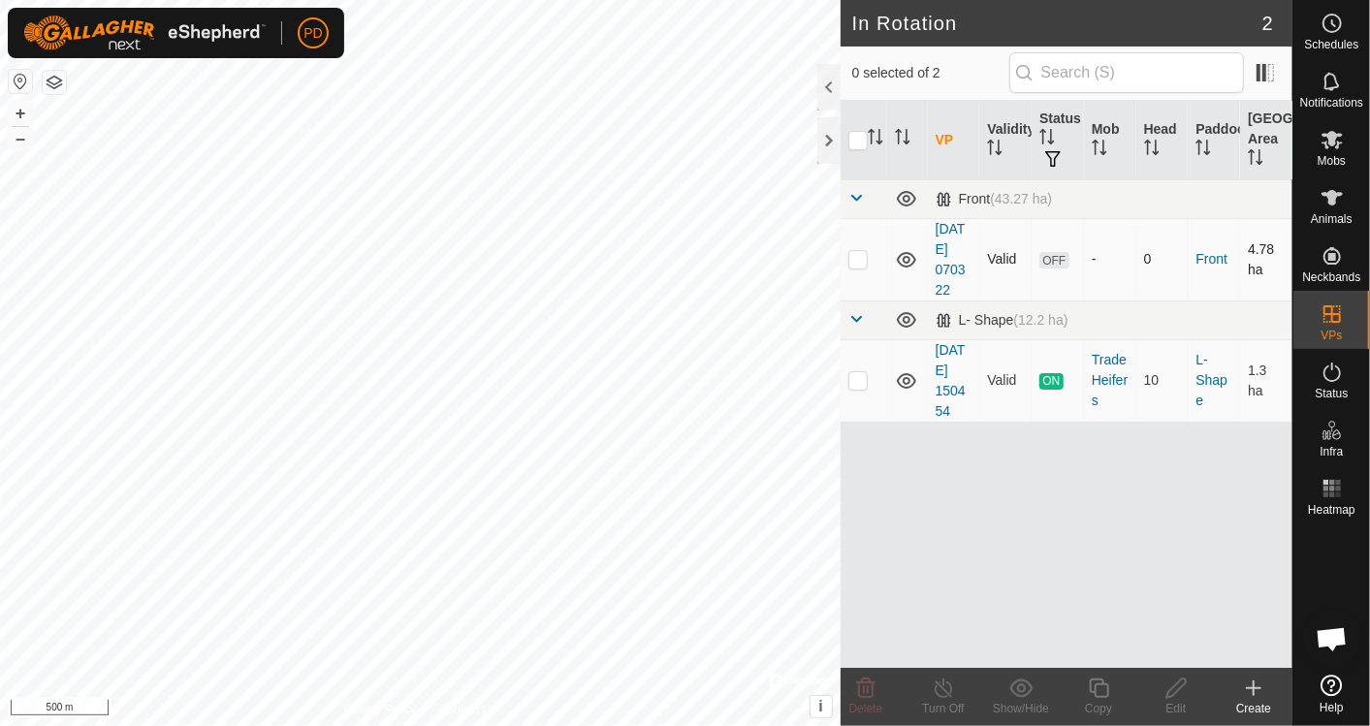
click at [857, 266] on p-checkbox at bounding box center [857, 259] width 19 height 16
checkbox input "true"
click at [1103, 121] on th "Mob" at bounding box center [1110, 140] width 52 height 79
click at [1336, 141] on icon at bounding box center [1331, 139] width 23 height 23
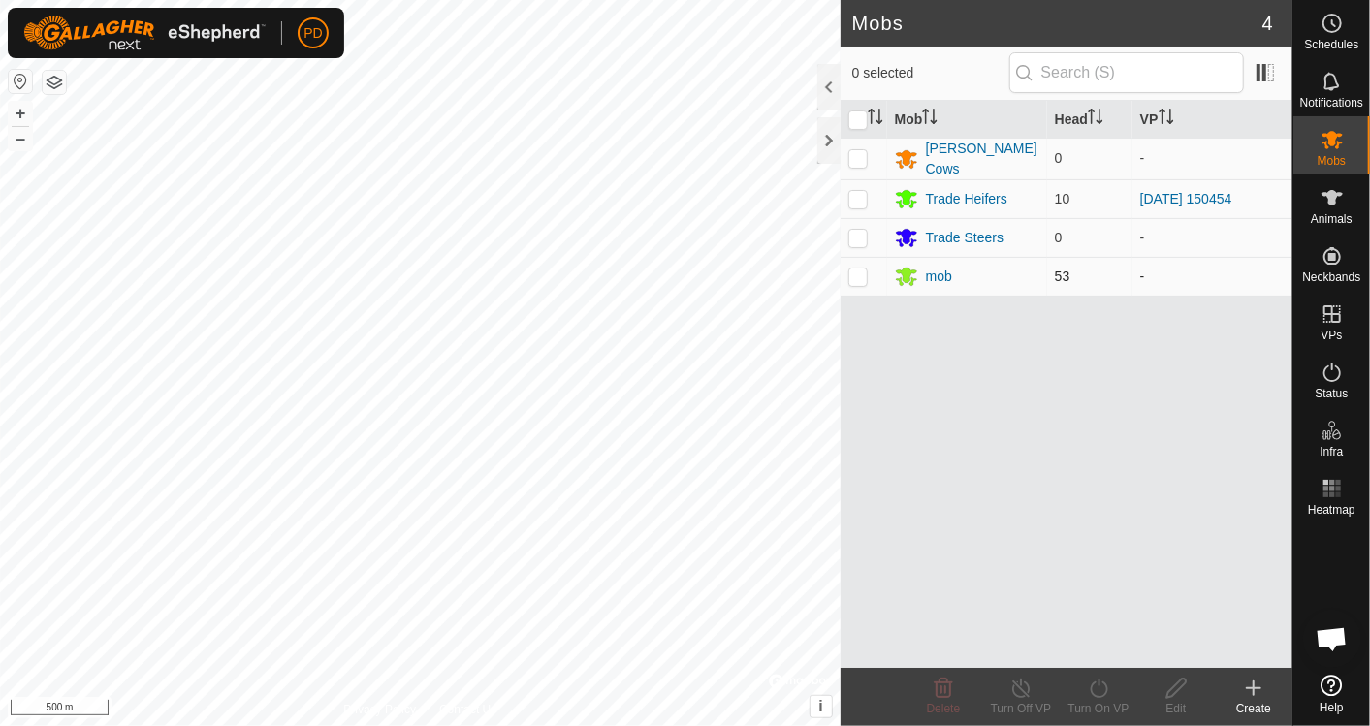
click at [867, 276] on p-checkbox at bounding box center [857, 277] width 19 height 16
checkbox input "true"
click at [853, 199] on p-checkbox at bounding box center [857, 199] width 19 height 16
checkbox input "true"
click at [1103, 682] on icon at bounding box center [1098, 688] width 17 height 19
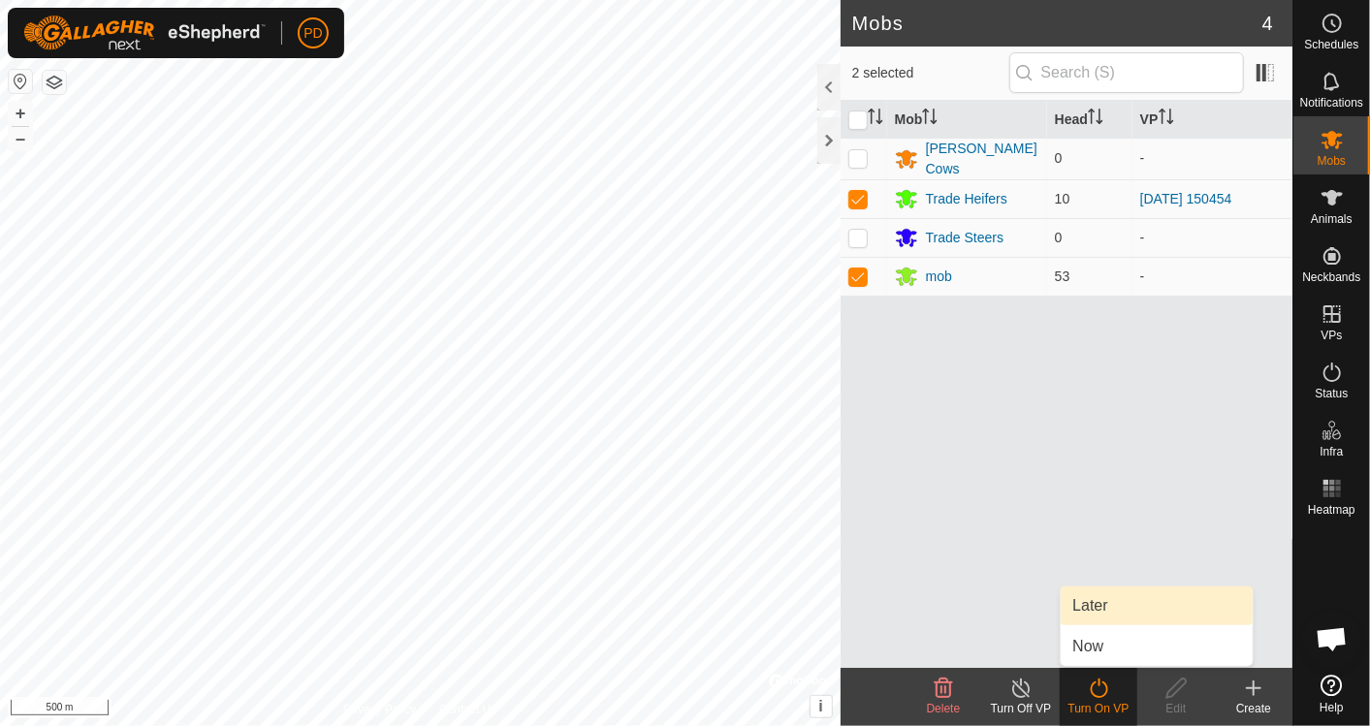
click at [1107, 614] on link "Later" at bounding box center [1157, 605] width 192 height 39
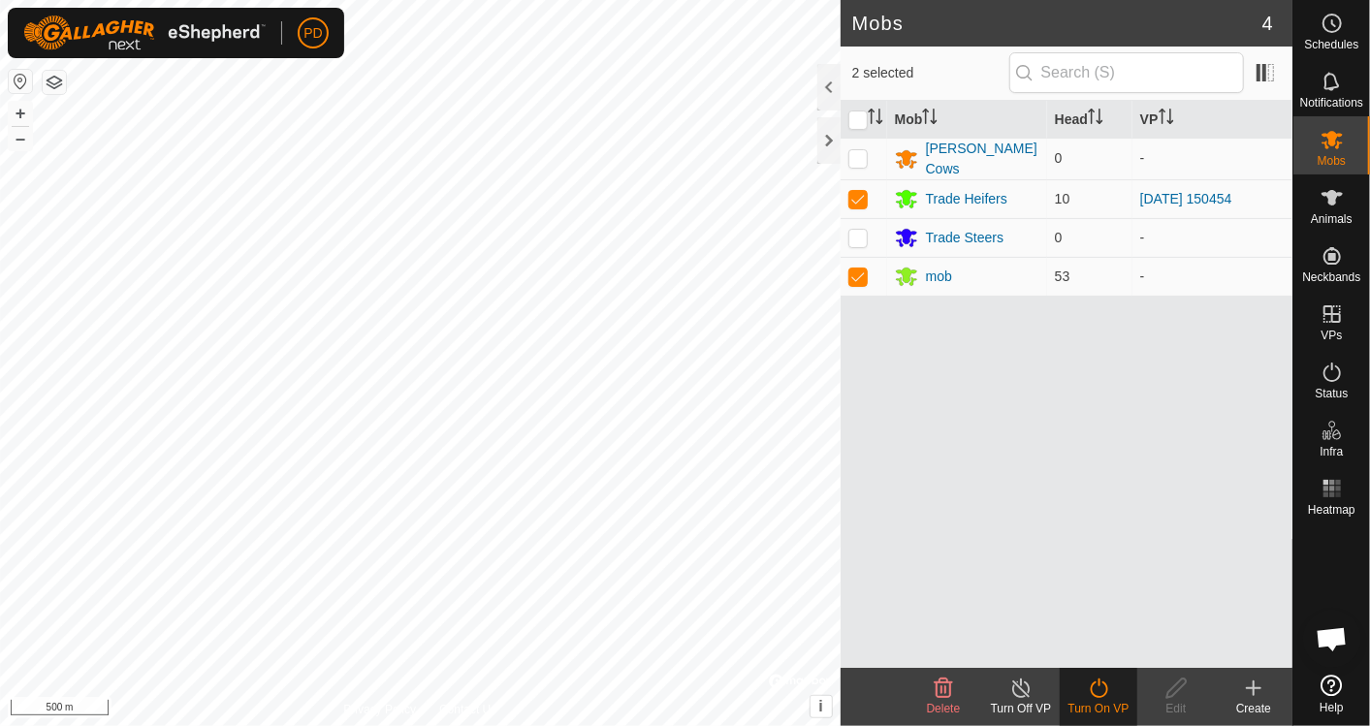
click at [1097, 684] on icon at bounding box center [1099, 688] width 24 height 23
click at [1098, 695] on icon at bounding box center [1099, 688] width 24 height 23
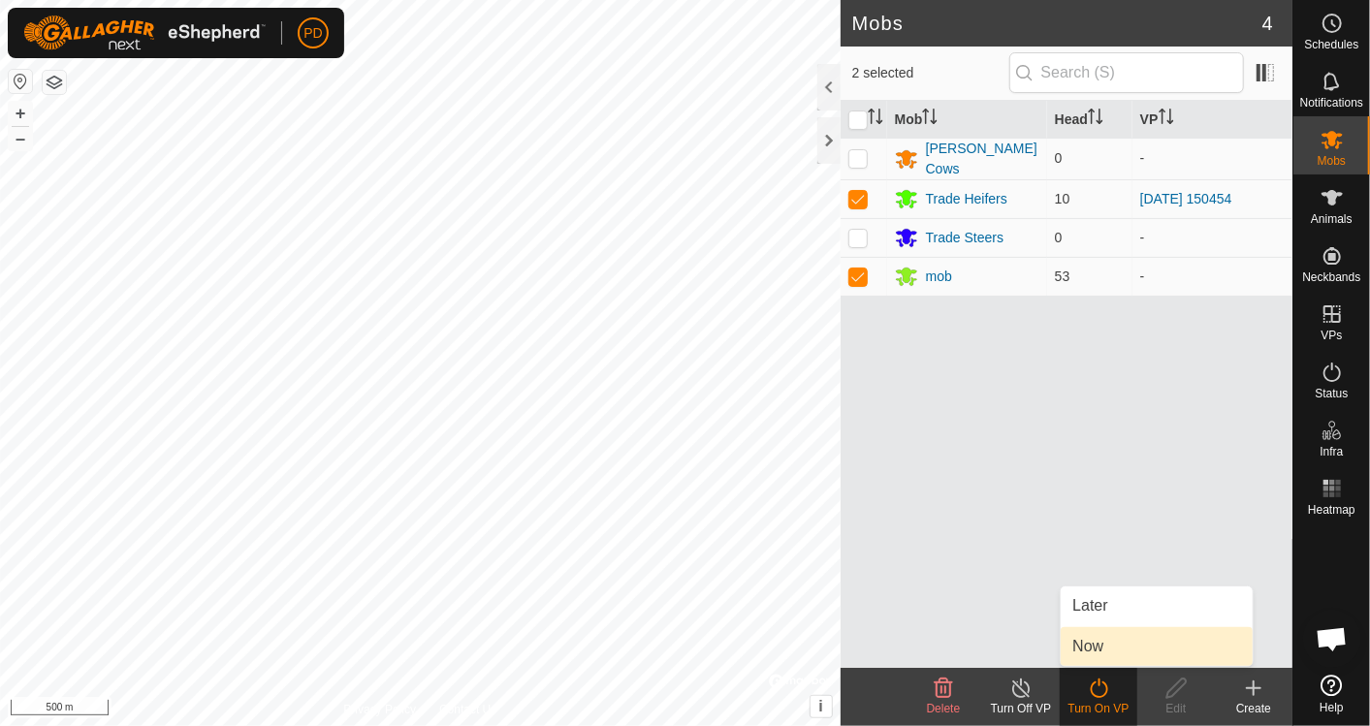
click at [1098, 658] on link "Now" at bounding box center [1157, 646] width 192 height 39
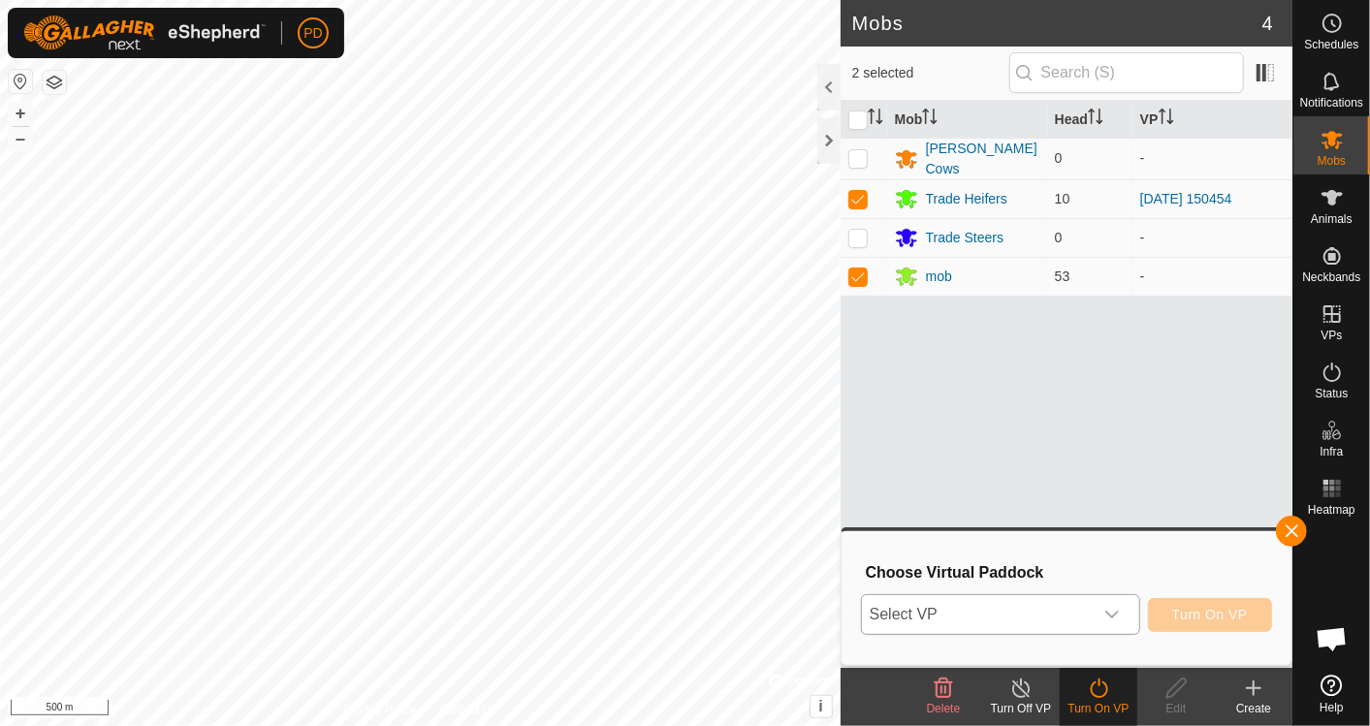
click at [1116, 618] on icon "dropdown trigger" at bounding box center [1112, 615] width 16 height 16
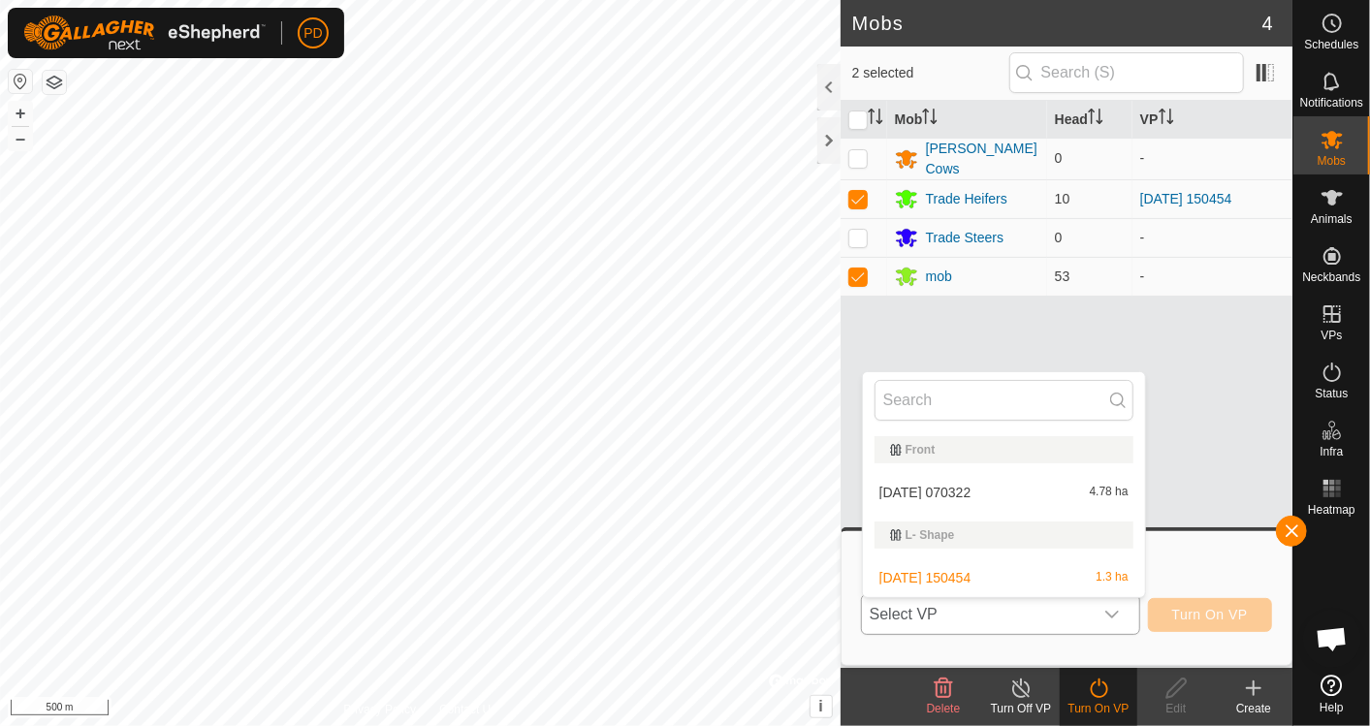
click at [1000, 492] on li "[DATE] 070322 4.78 ha" at bounding box center [1004, 492] width 282 height 39
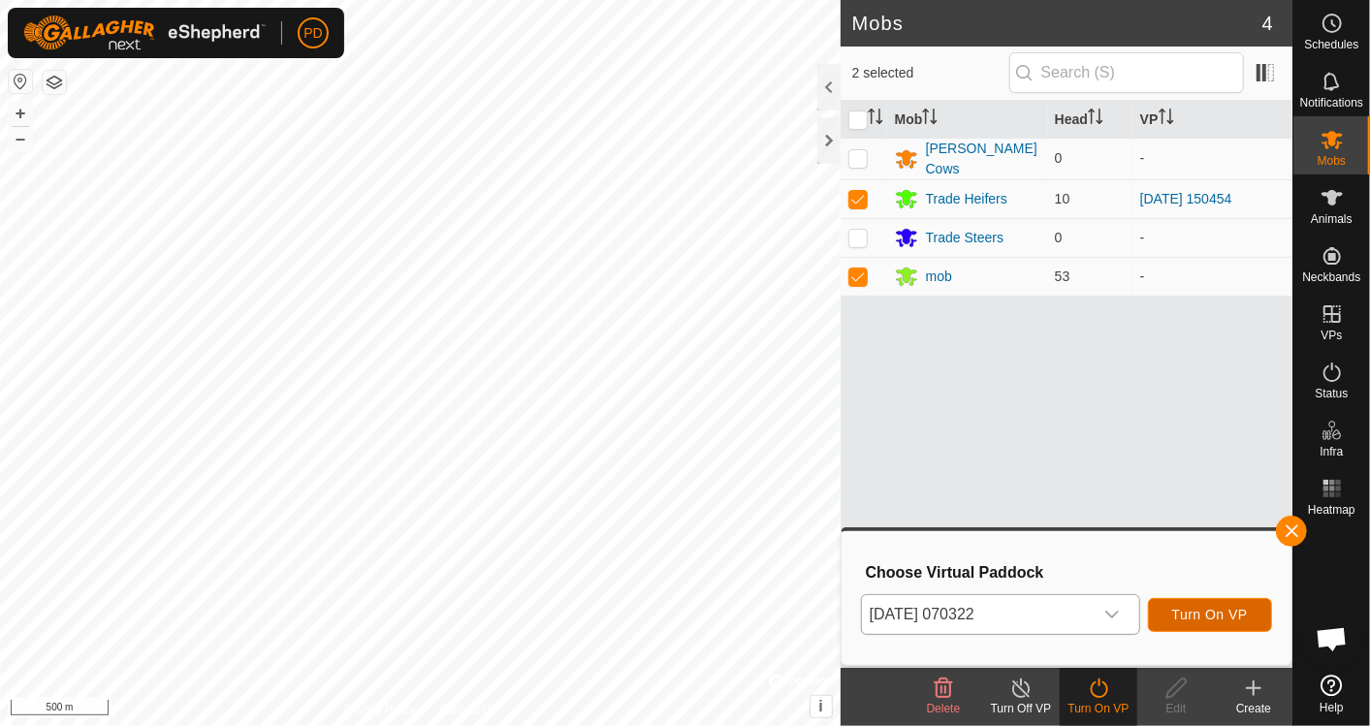
click at [1205, 607] on span "Turn On VP" at bounding box center [1210, 615] width 76 height 16
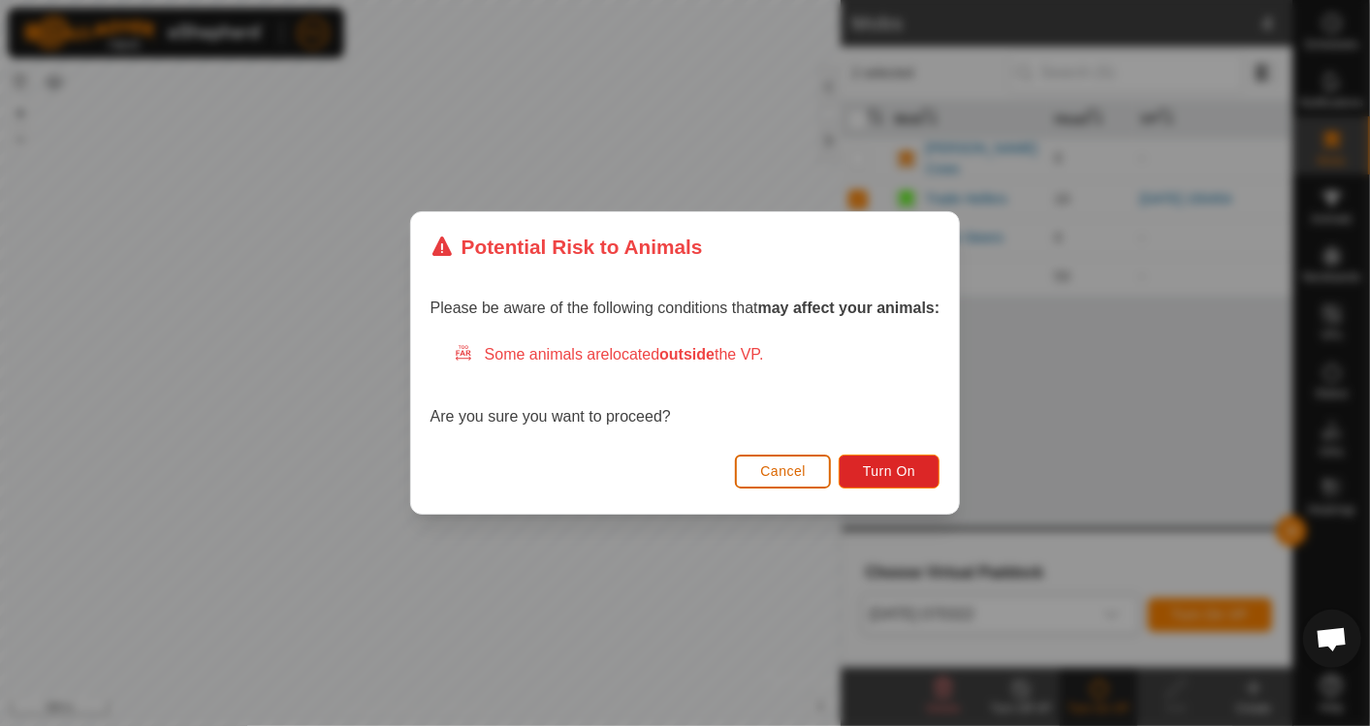
click at [797, 469] on span "Cancel" at bounding box center [783, 471] width 46 height 16
